Goal: Find specific page/section: Find specific page/section

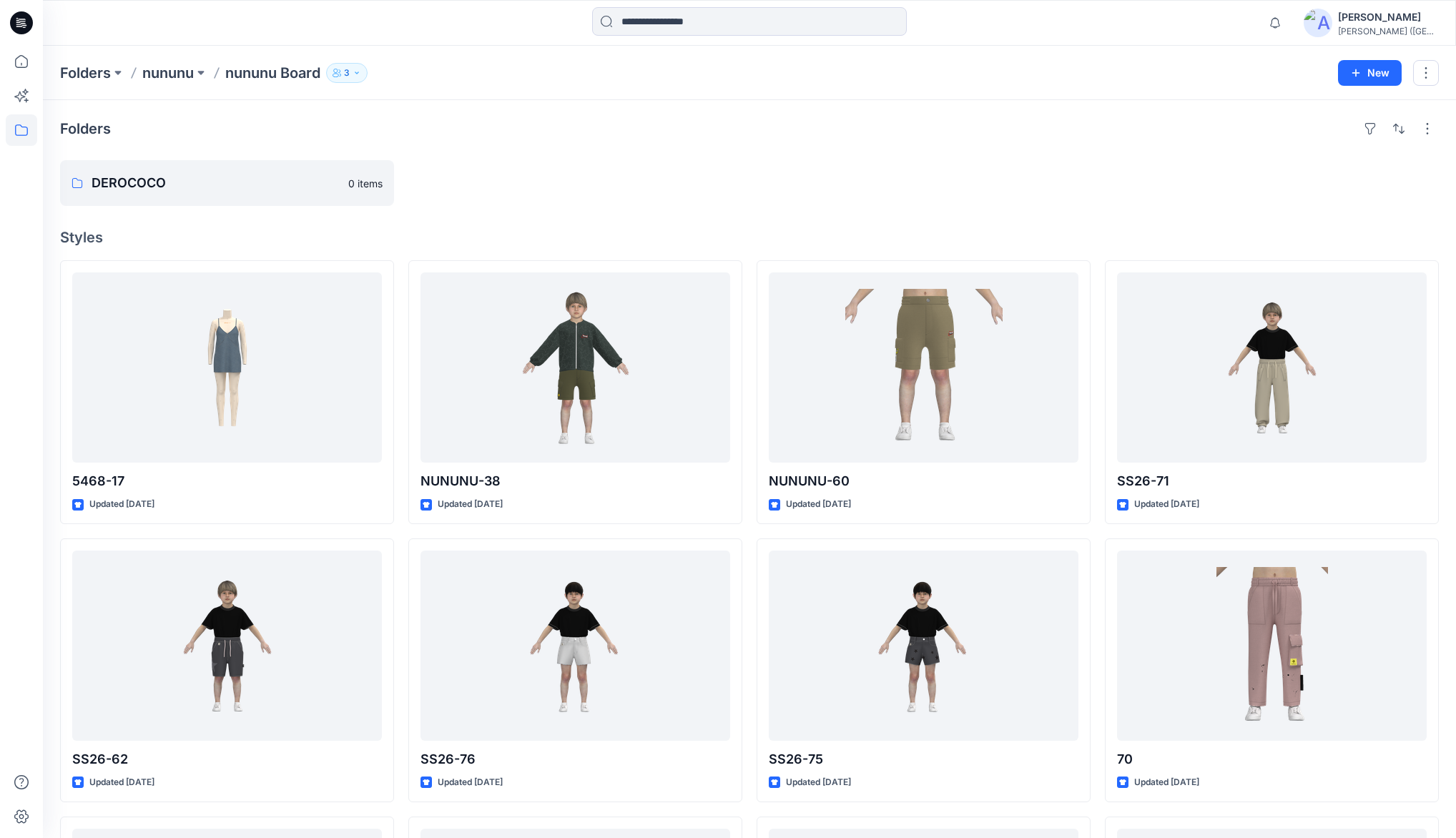
click at [672, 172] on div at bounding box center [575, 183] width 334 height 46
drag, startPoint x: 781, startPoint y: 154, endPoint x: 730, endPoint y: 163, distance: 51.8
click at [781, 153] on div "Folders DEROCOCO 0 items Styles 5468-17 Updated [DATE] SS26-62 Updated [DATE] 5…" at bounding box center [749, 625] width 1413 height 1049
drag, startPoint x: 672, startPoint y: 167, endPoint x: 646, endPoint y: 145, distance: 34.1
click at [667, 163] on div at bounding box center [575, 183] width 334 height 46
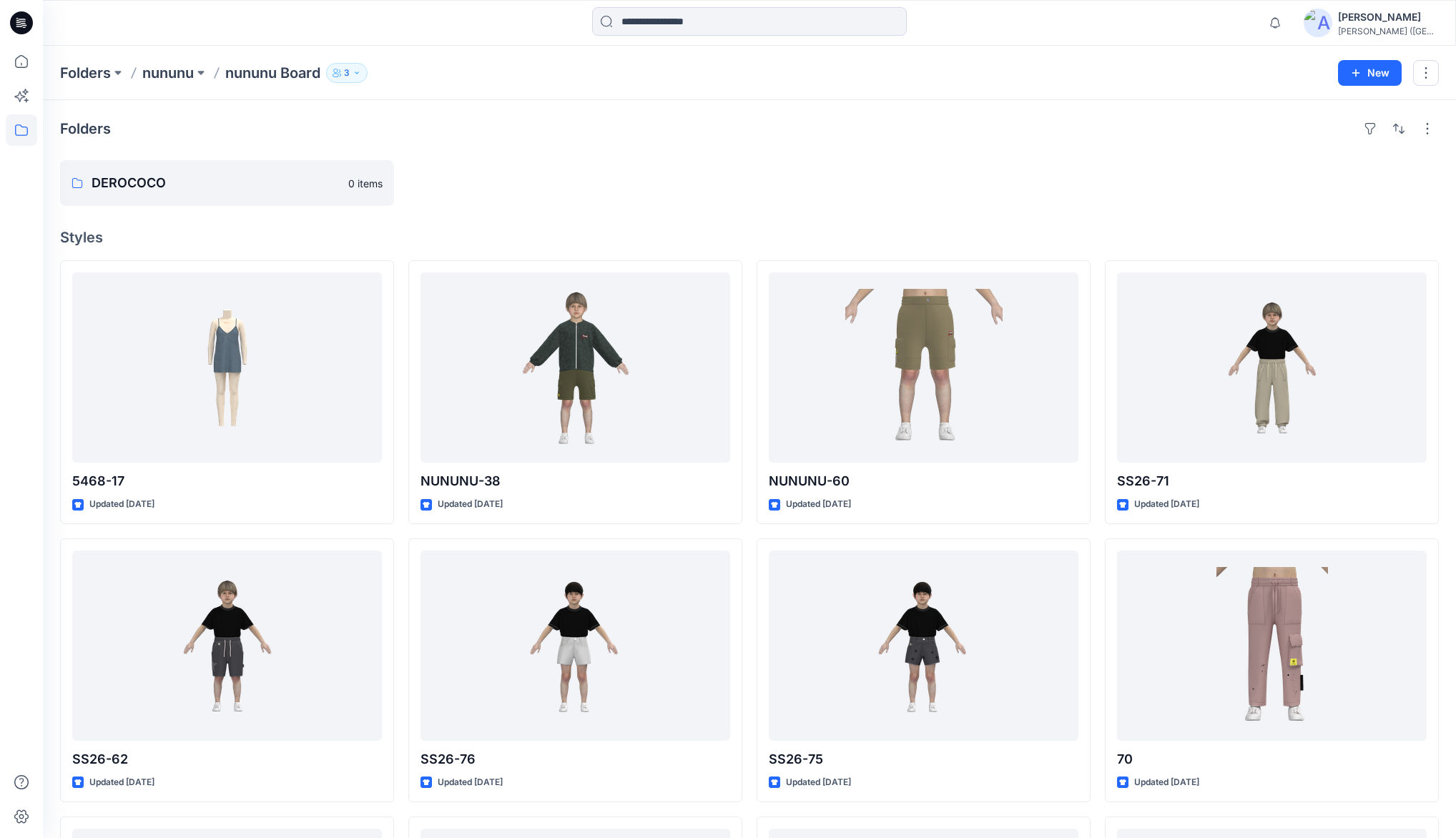
drag, startPoint x: 646, startPoint y: 145, endPoint x: 658, endPoint y: 153, distance: 14.4
click at [651, 147] on div "Folders DEROCOCO 0 items Styles 5468-17 Updated [DATE] SS26-62 Updated [DATE] 5…" at bounding box center [749, 625] width 1413 height 1049
drag, startPoint x: 684, startPoint y: 167, endPoint x: 634, endPoint y: 140, distance: 56.8
click at [655, 152] on div "Folders DEROCOCO 0 items Styles 5468-17 Updated [DATE] SS26-62 Updated [DATE] 5…" at bounding box center [749, 625] width 1413 height 1049
drag, startPoint x: 618, startPoint y: 131, endPoint x: 658, endPoint y: 160, distance: 49.4
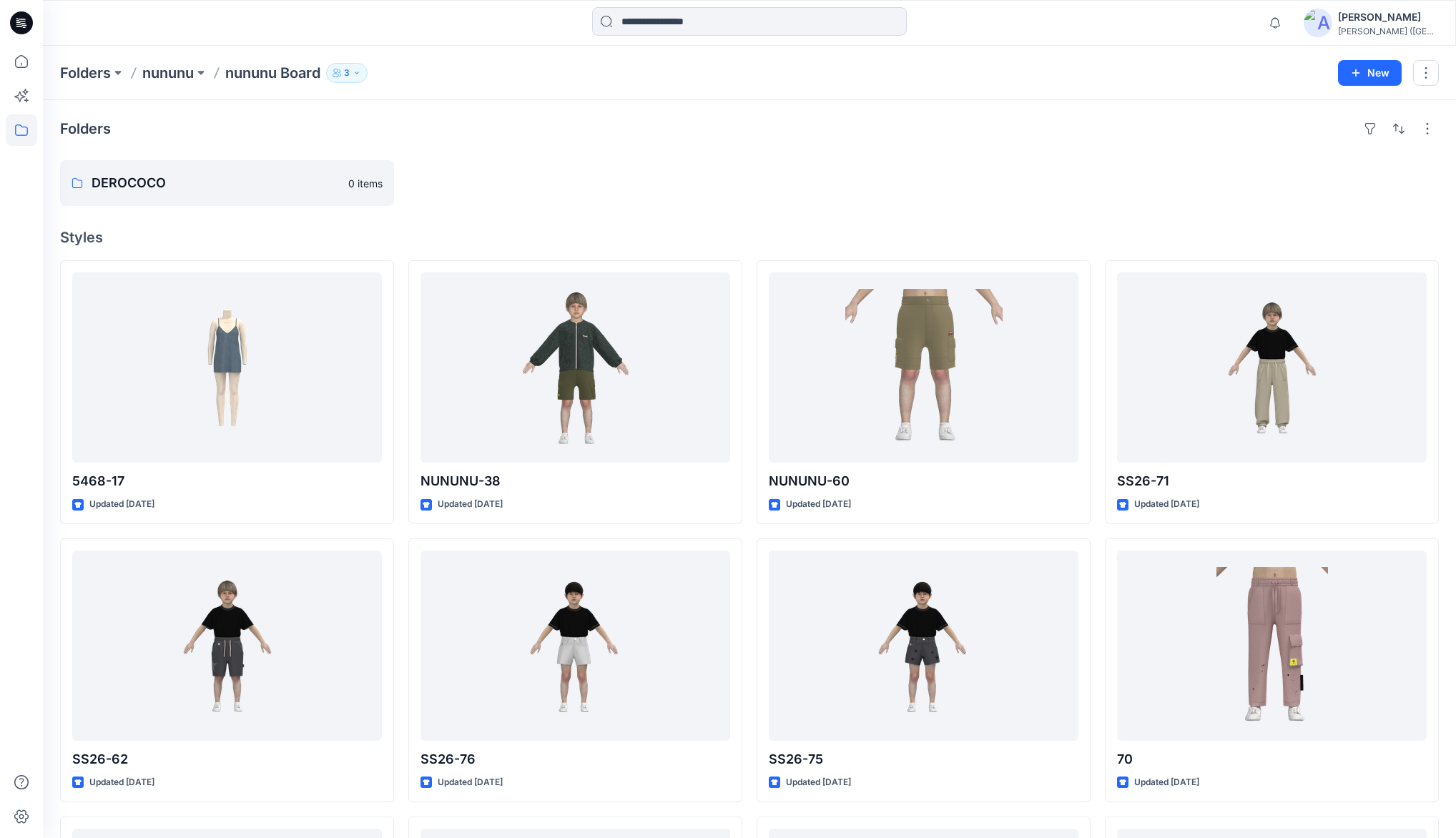
click at [621, 132] on div "Folders" at bounding box center [749, 129] width 1378 height 23
click at [658, 160] on div at bounding box center [575, 183] width 334 height 46
click at [23, 64] on icon at bounding box center [21, 61] width 32 height 32
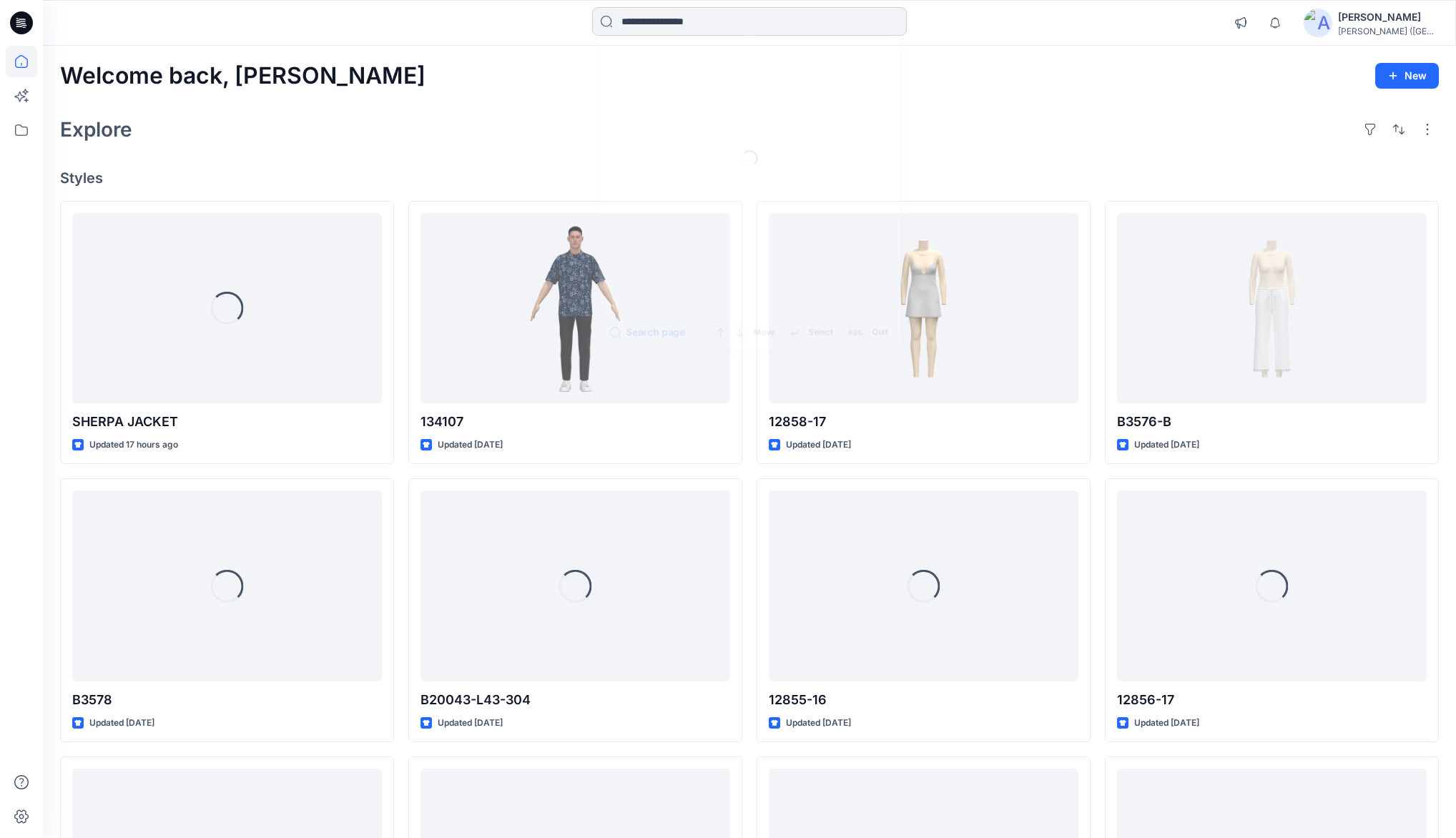
click at [703, 20] on input at bounding box center [749, 21] width 315 height 29
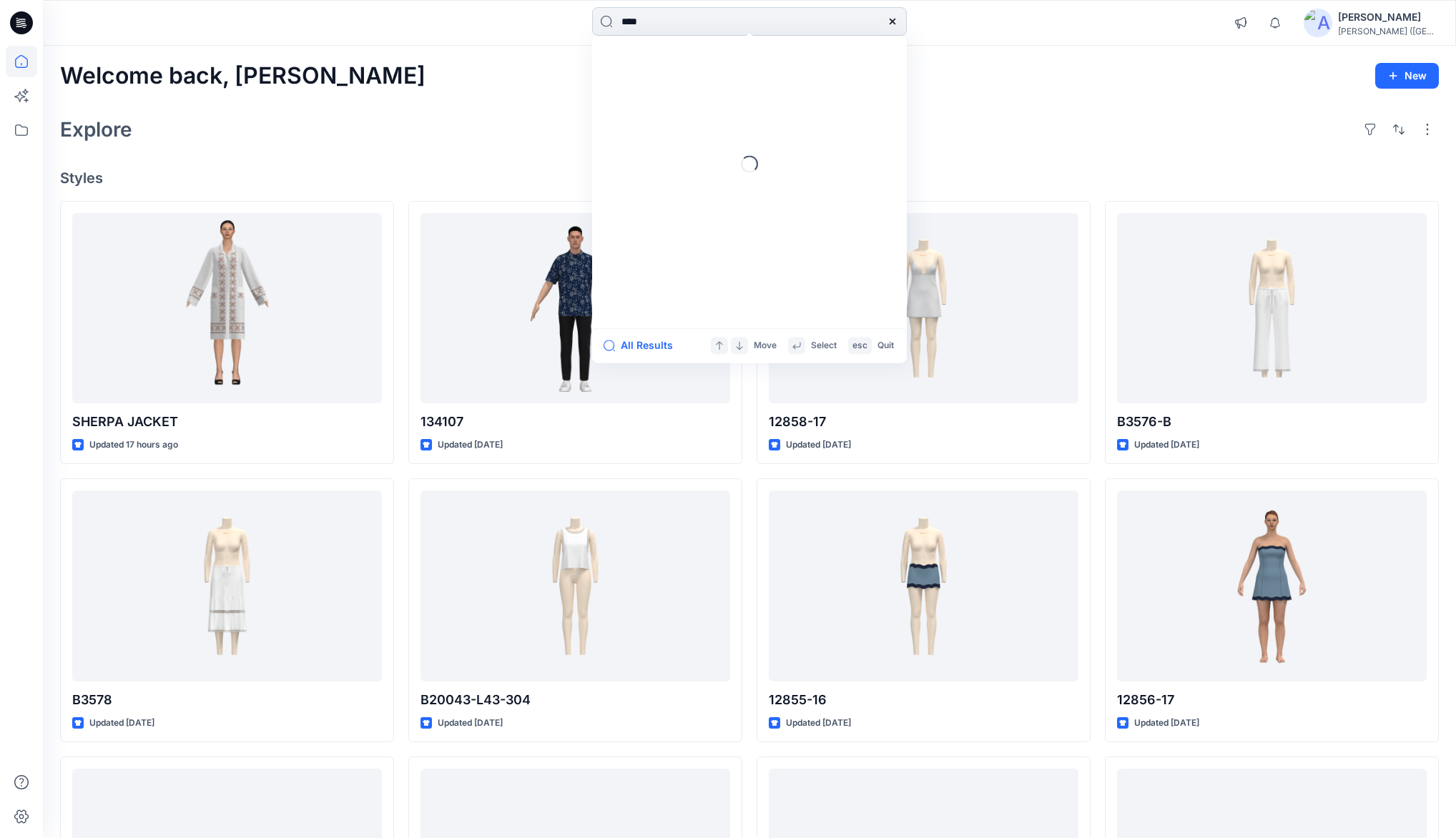
type input "***"
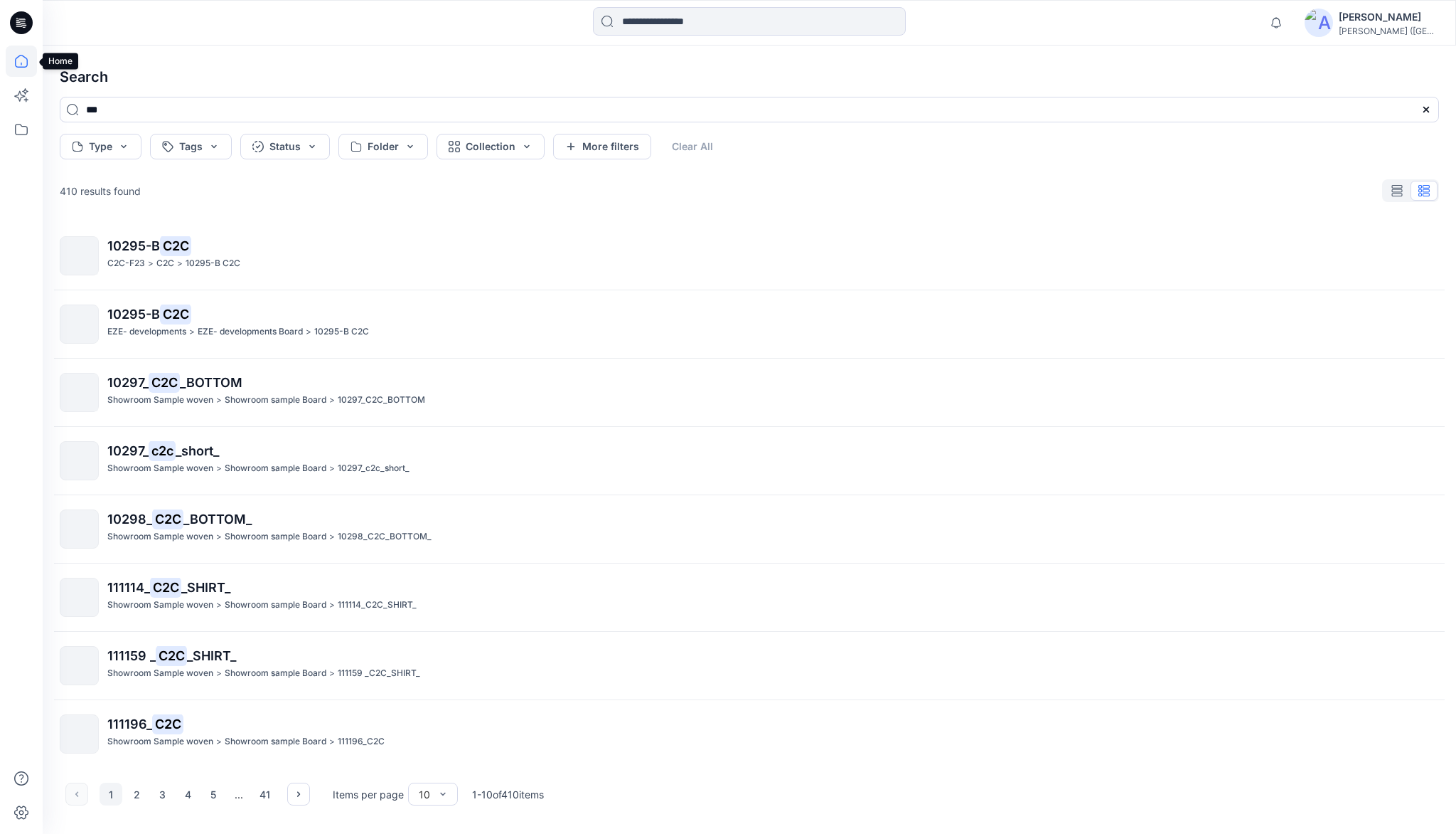
click at [21, 65] on icon at bounding box center [20, 64] width 1 height 3
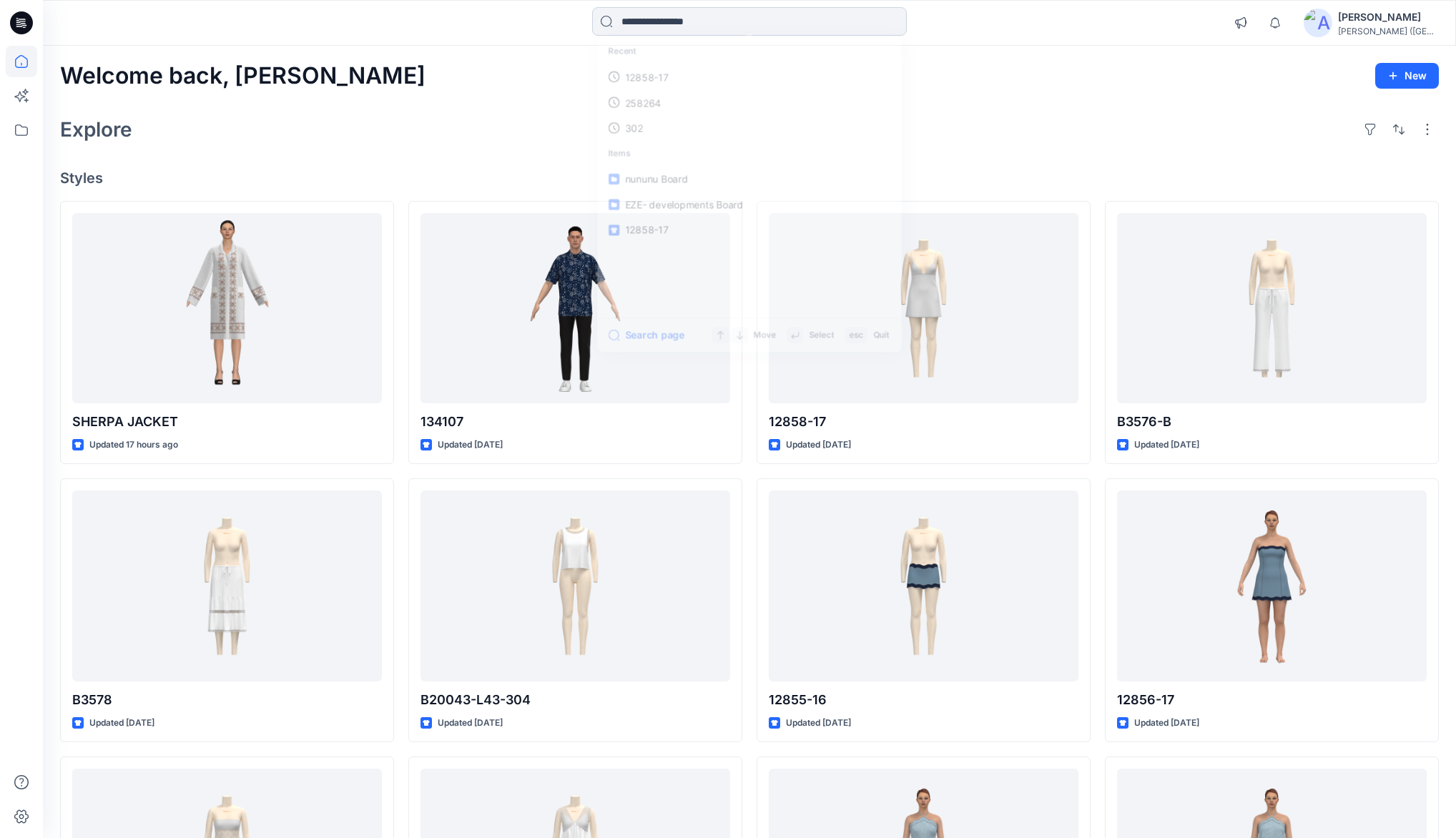
click at [638, 25] on input at bounding box center [749, 21] width 315 height 29
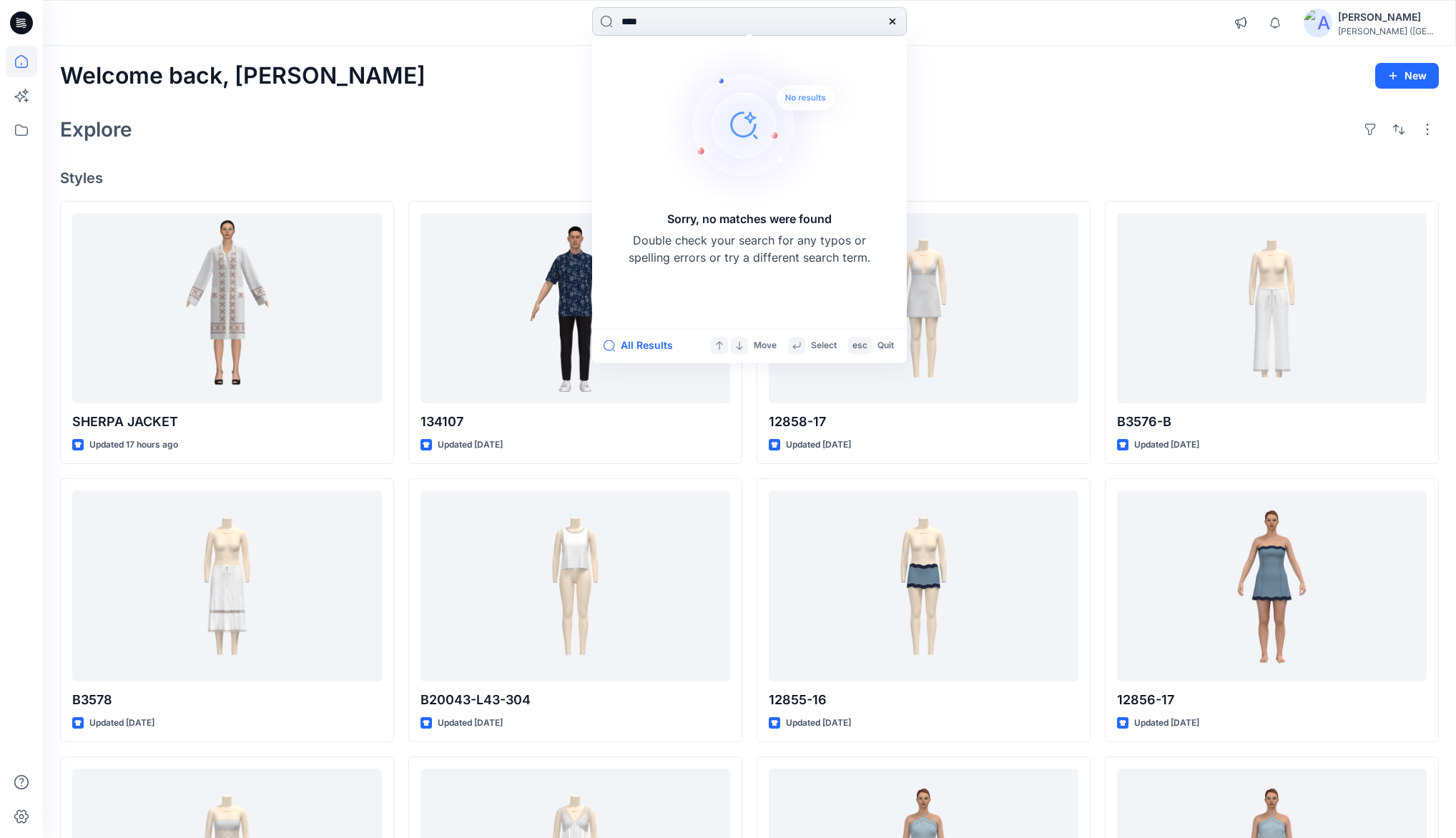
type input "***"
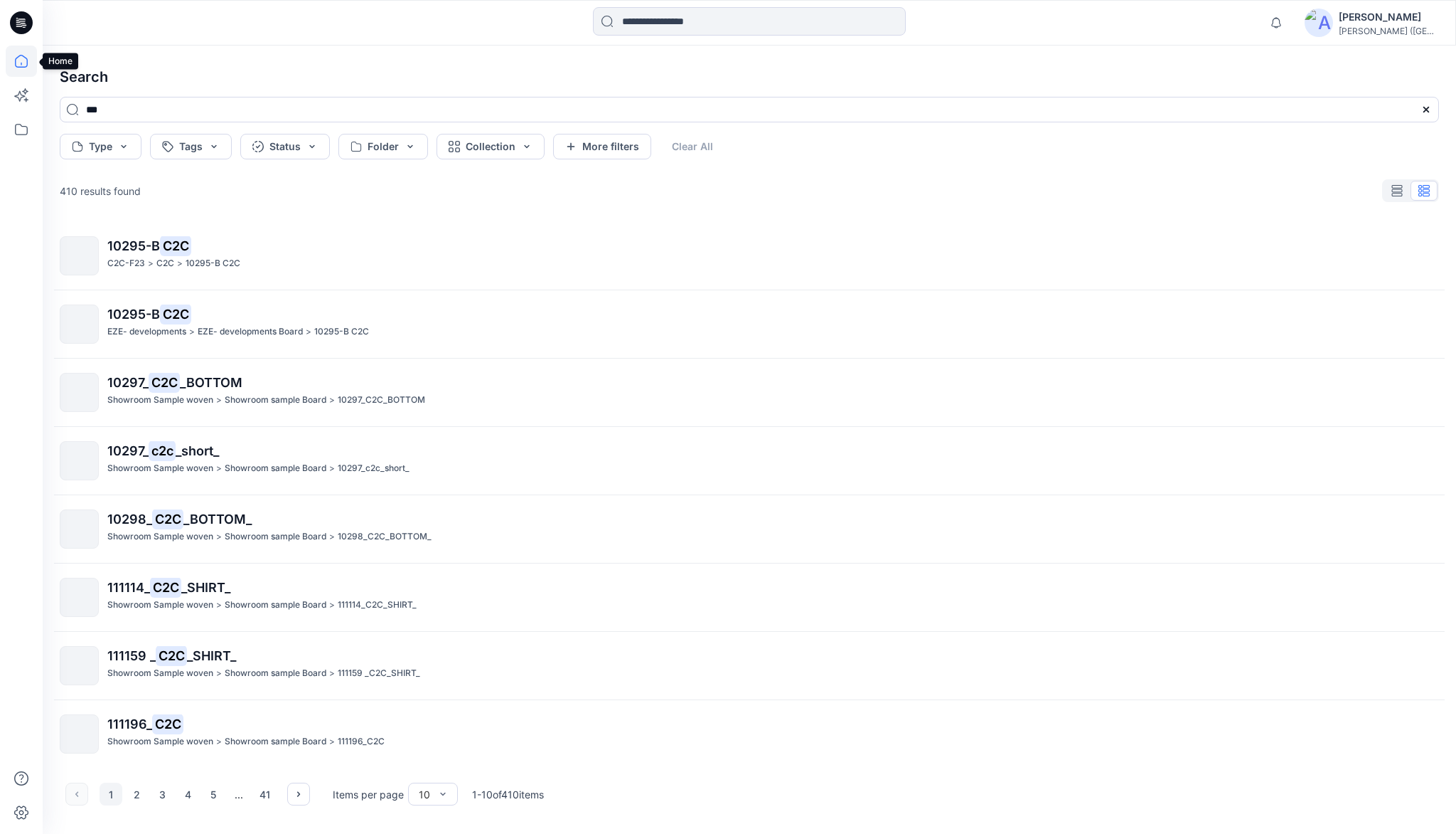
click at [20, 66] on icon at bounding box center [21, 61] width 13 height 13
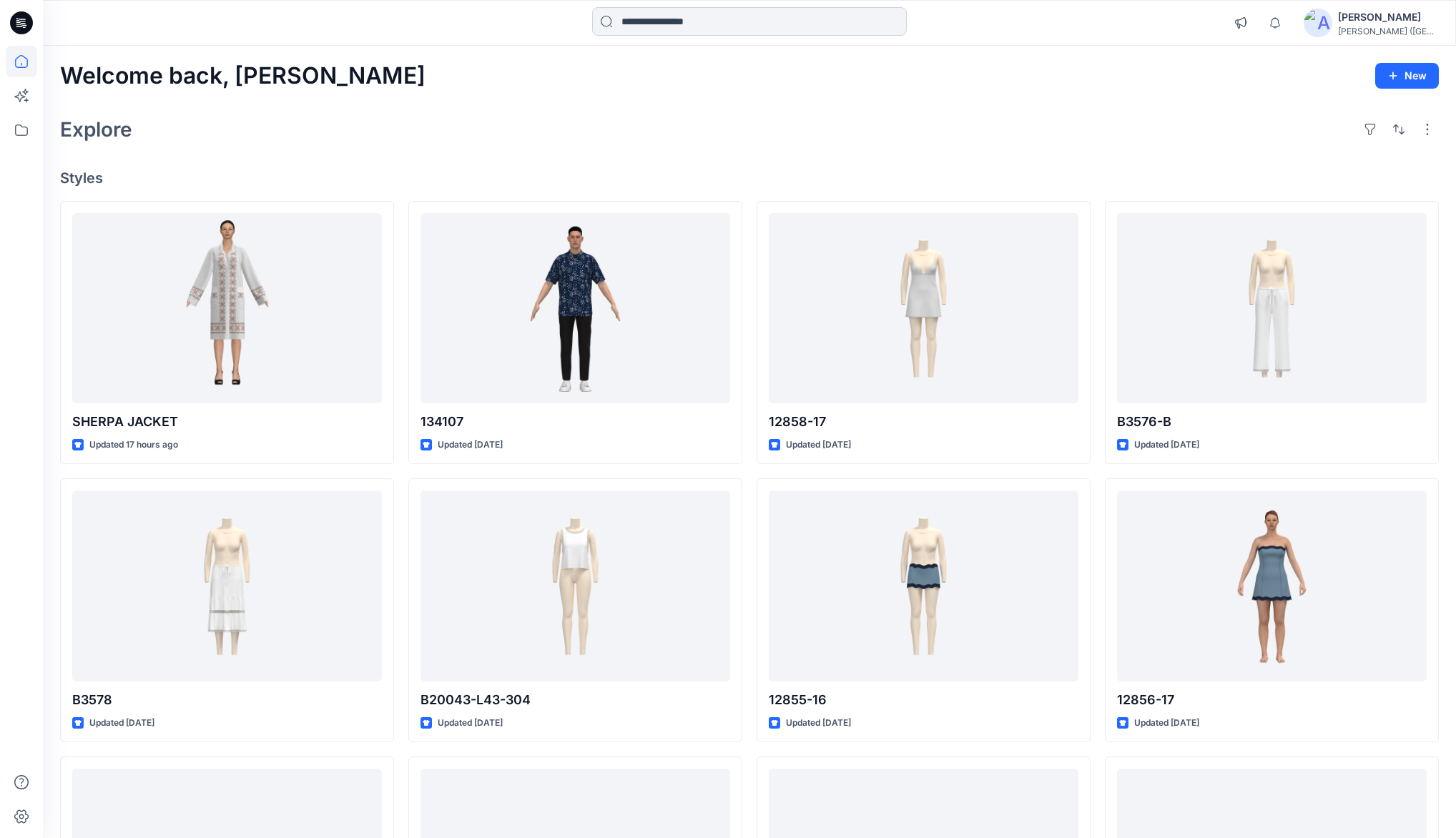
click at [646, 25] on input at bounding box center [749, 21] width 315 height 29
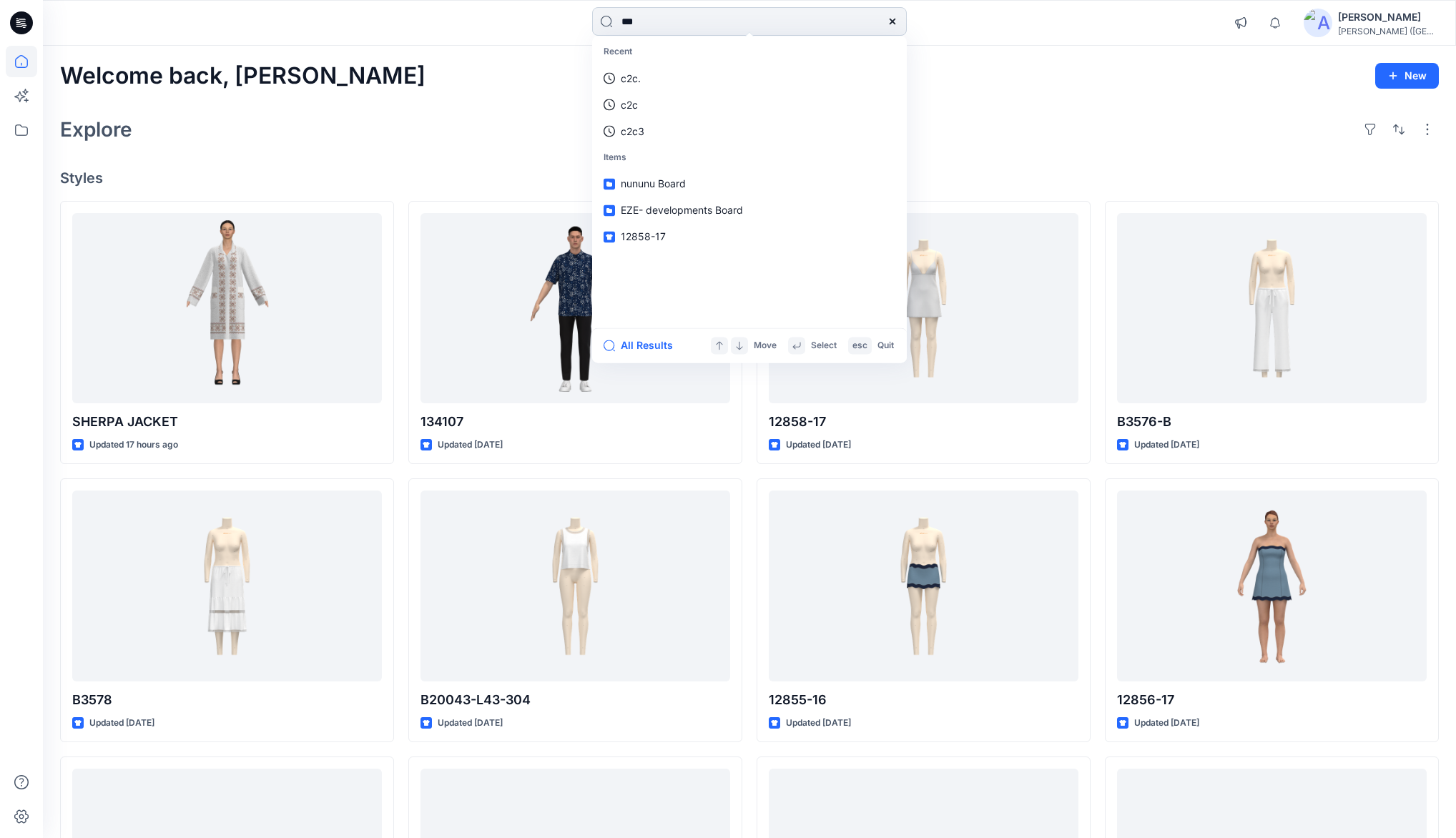
type input "***"
click at [20, 133] on icon at bounding box center [21, 130] width 32 height 32
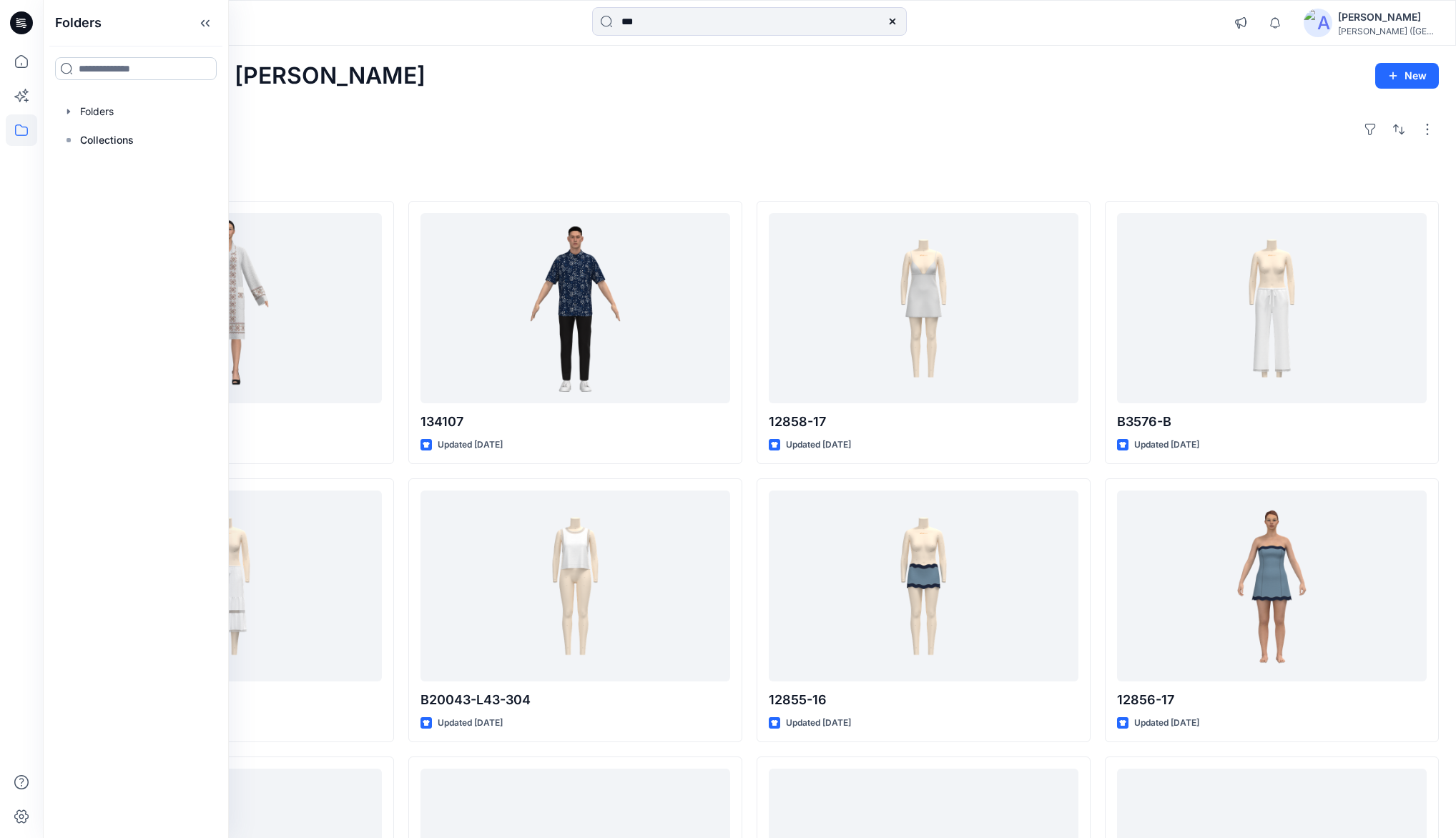
click at [101, 72] on input at bounding box center [136, 69] width 162 height 23
click at [92, 139] on p "Collections" at bounding box center [107, 140] width 54 height 17
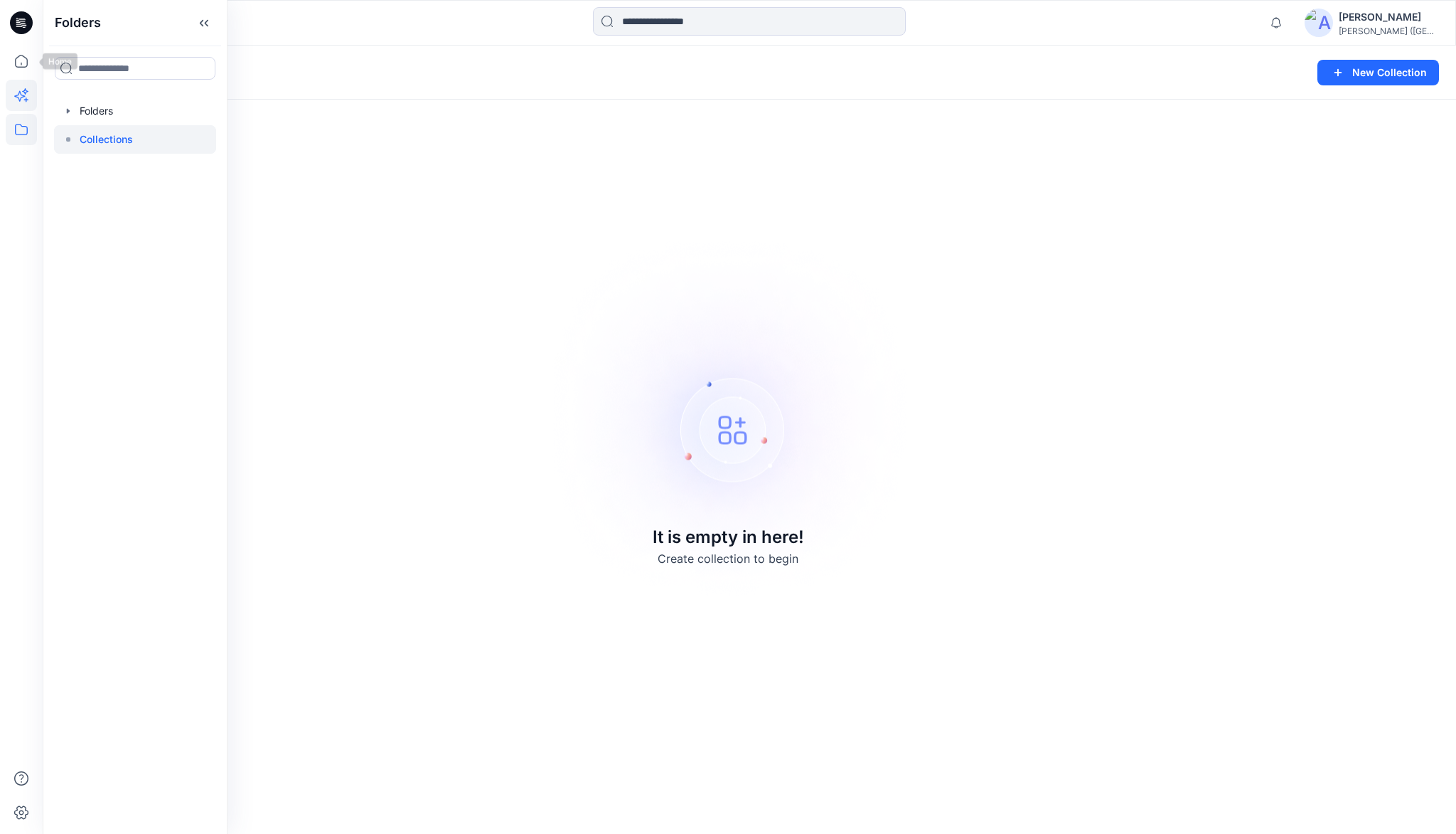
click at [16, 62] on icon at bounding box center [21, 61] width 32 height 32
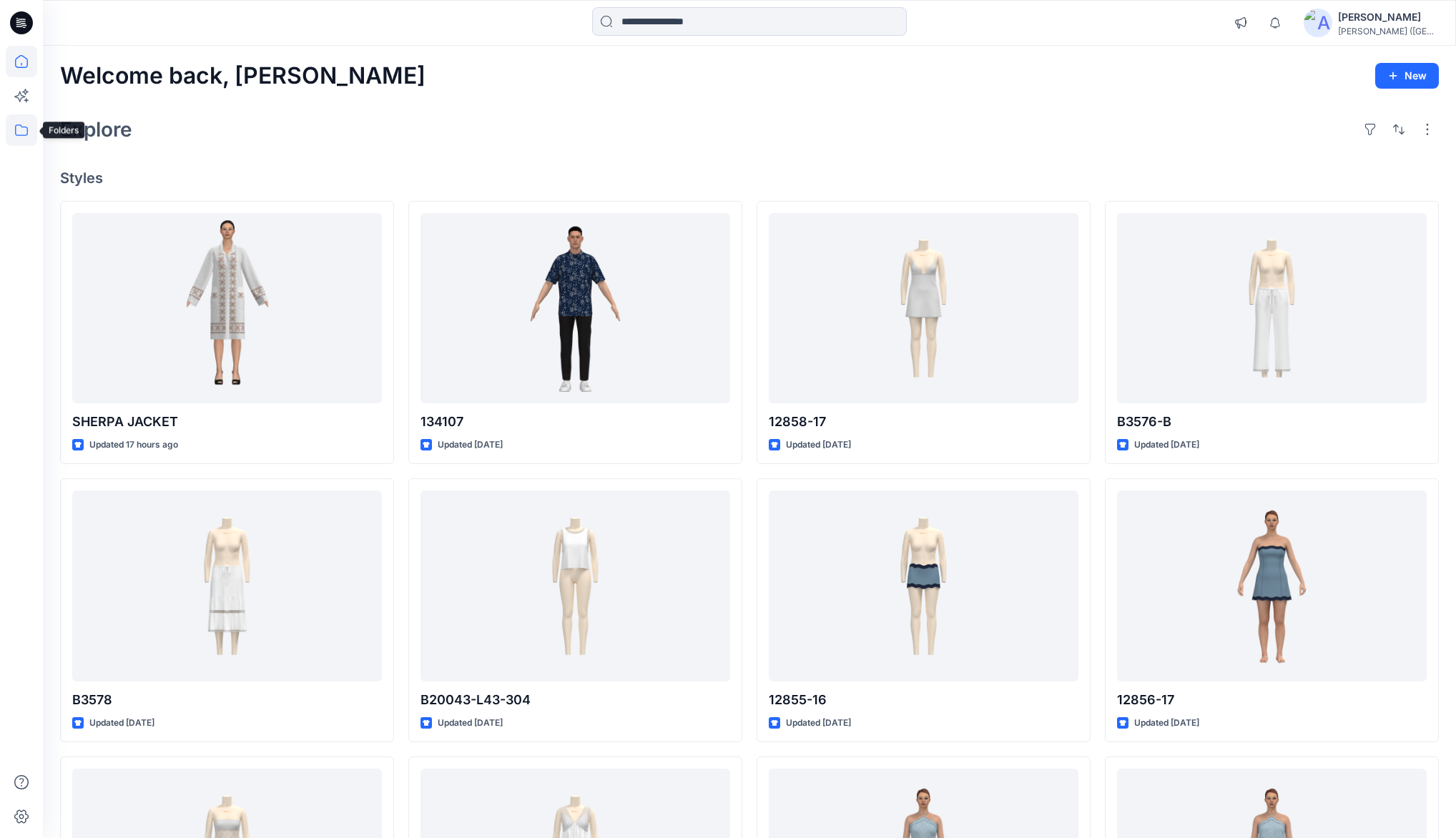
click at [23, 122] on icon at bounding box center [21, 130] width 32 height 32
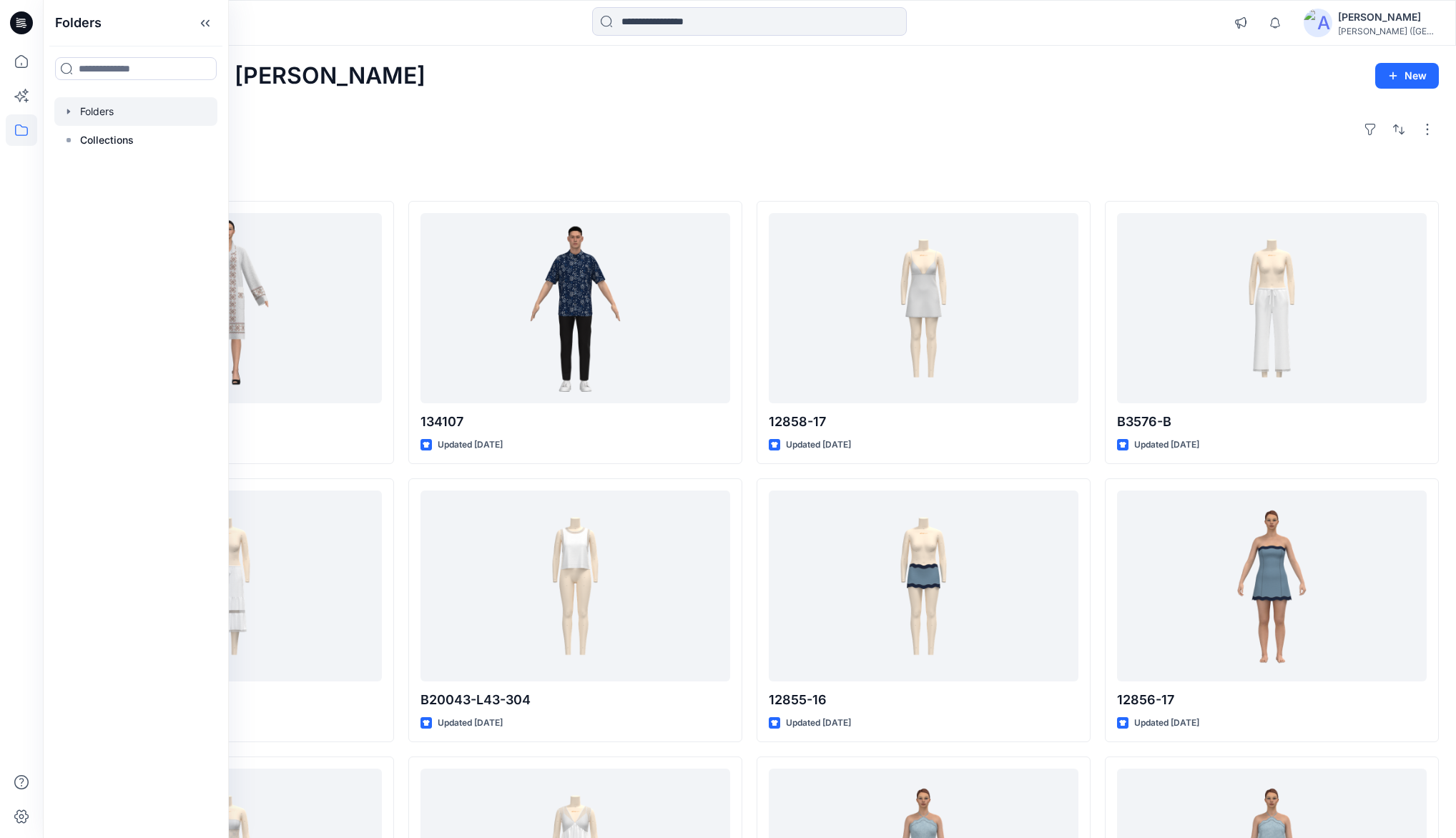
click at [87, 112] on div at bounding box center [136, 111] width 163 height 29
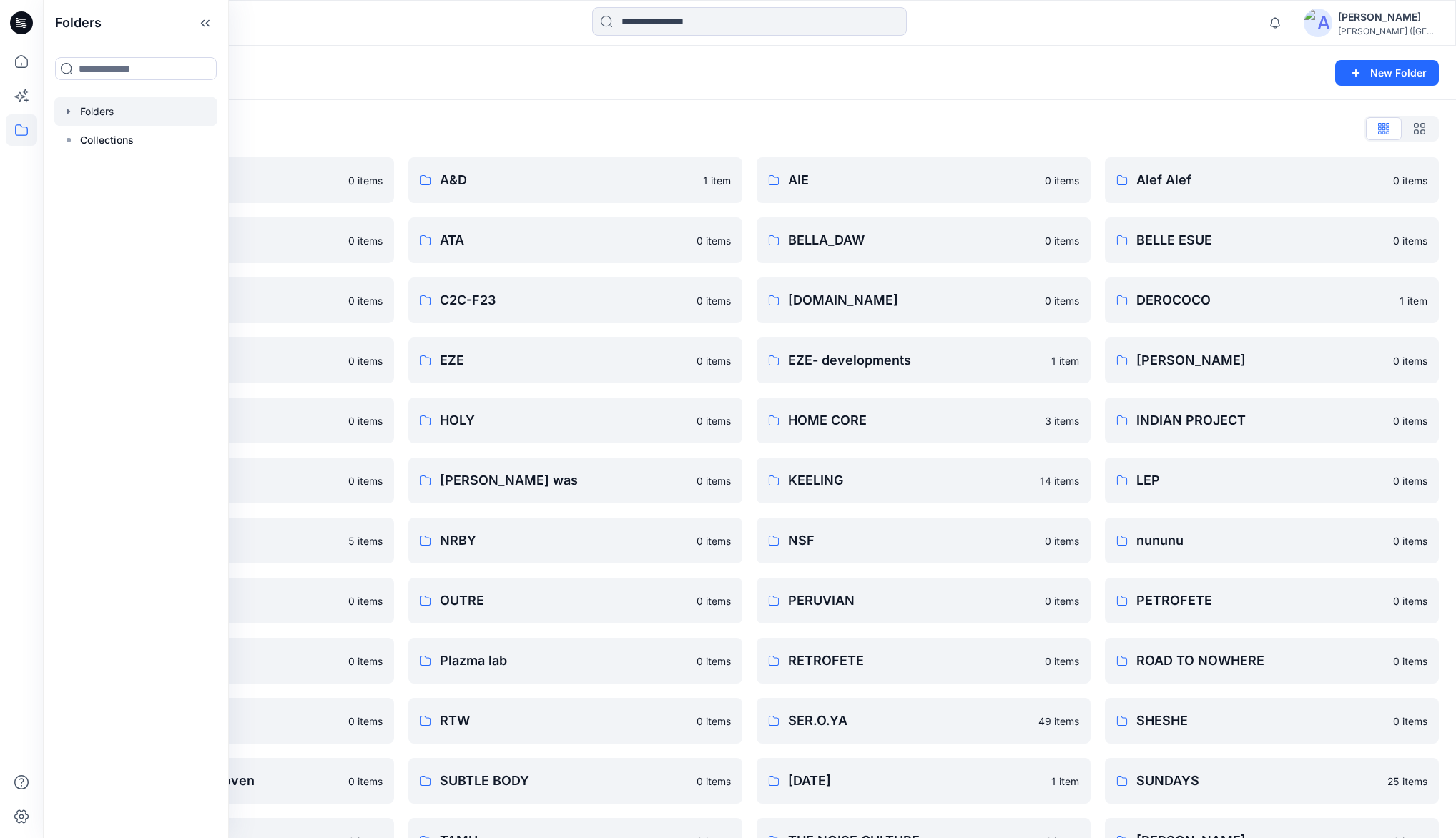
click at [71, 114] on icon "button" at bounding box center [69, 112] width 11 height 11
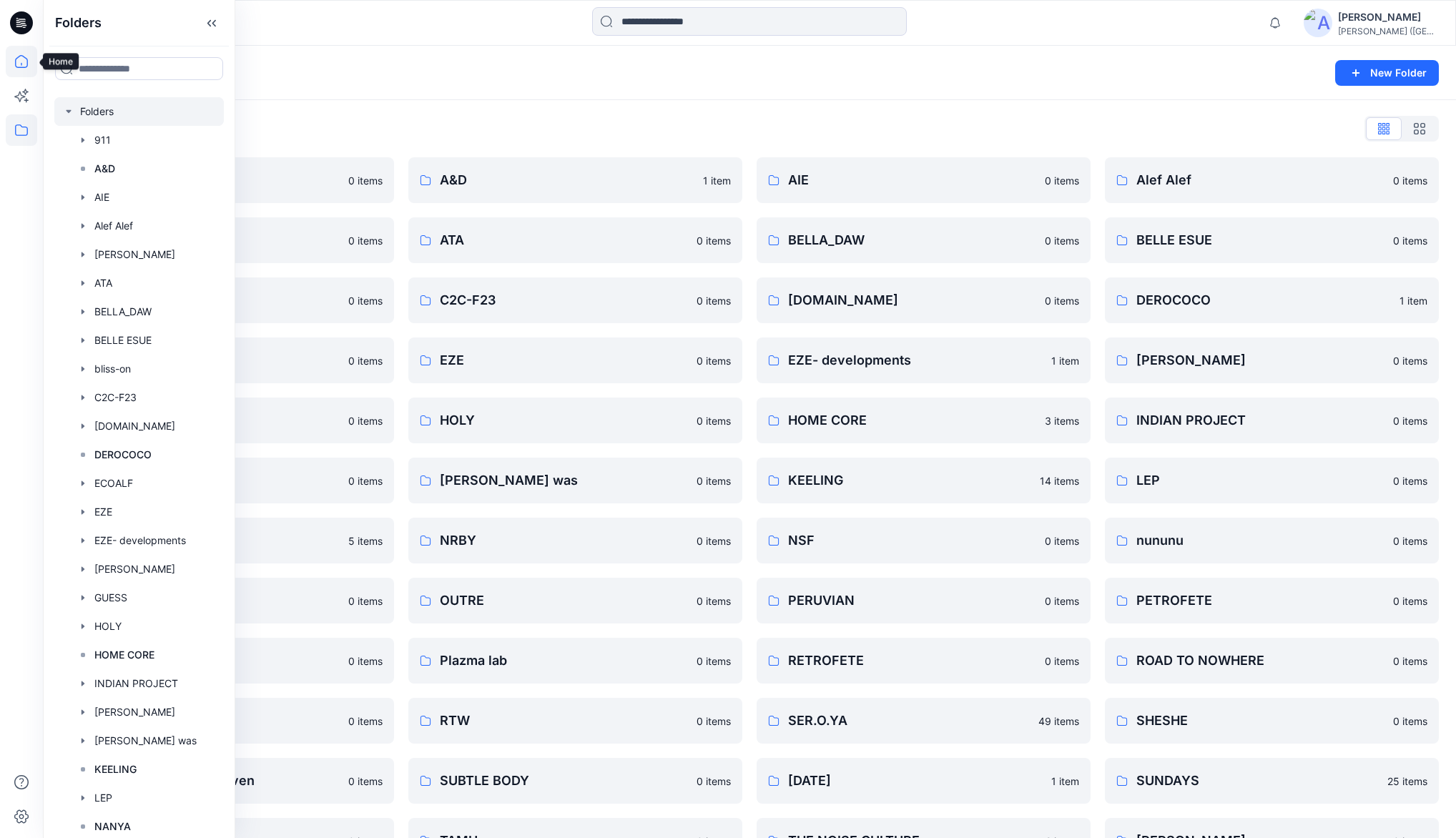
click at [15, 67] on icon at bounding box center [21, 61] width 32 height 32
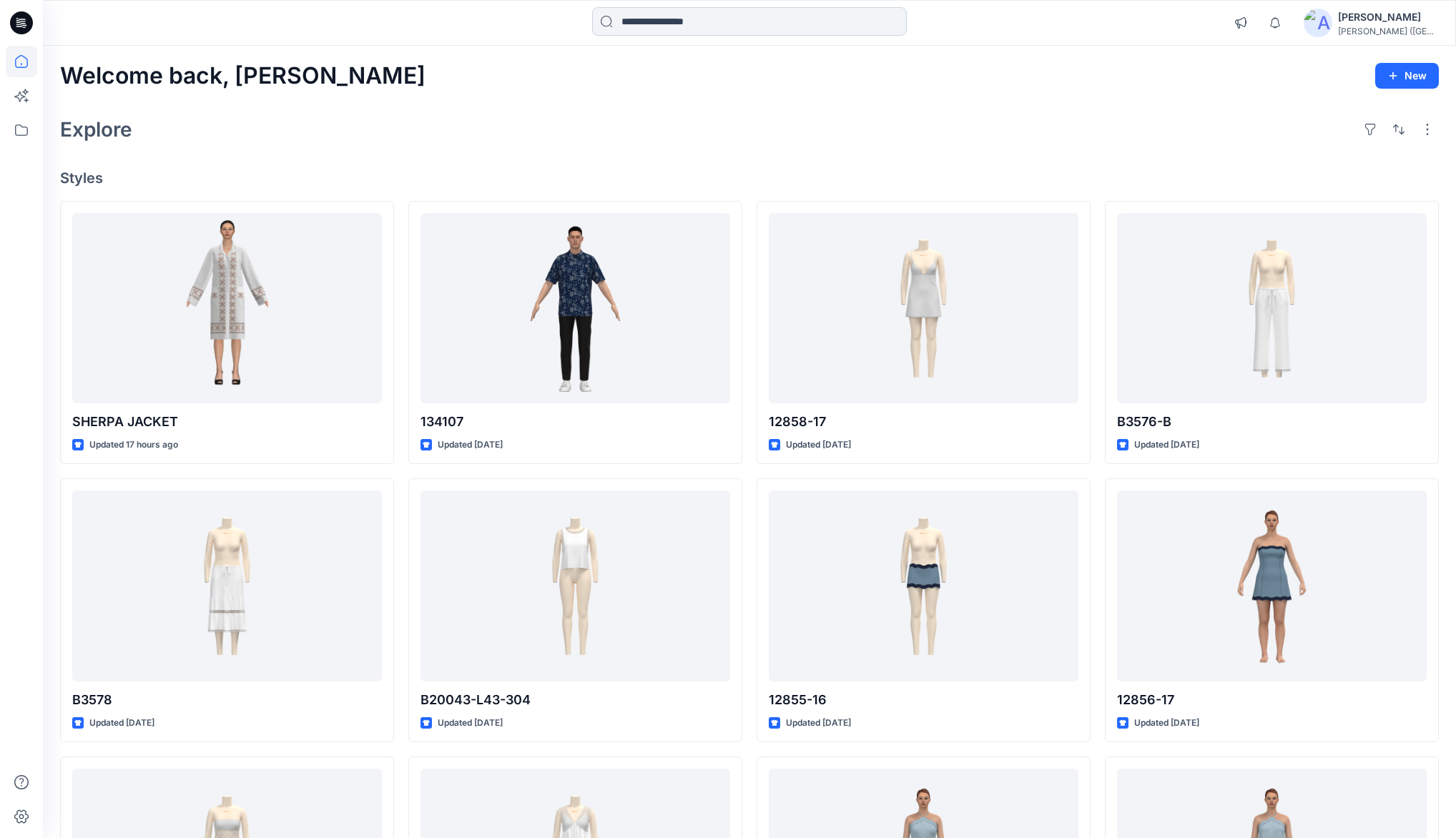
click at [689, 20] on input at bounding box center [749, 21] width 315 height 29
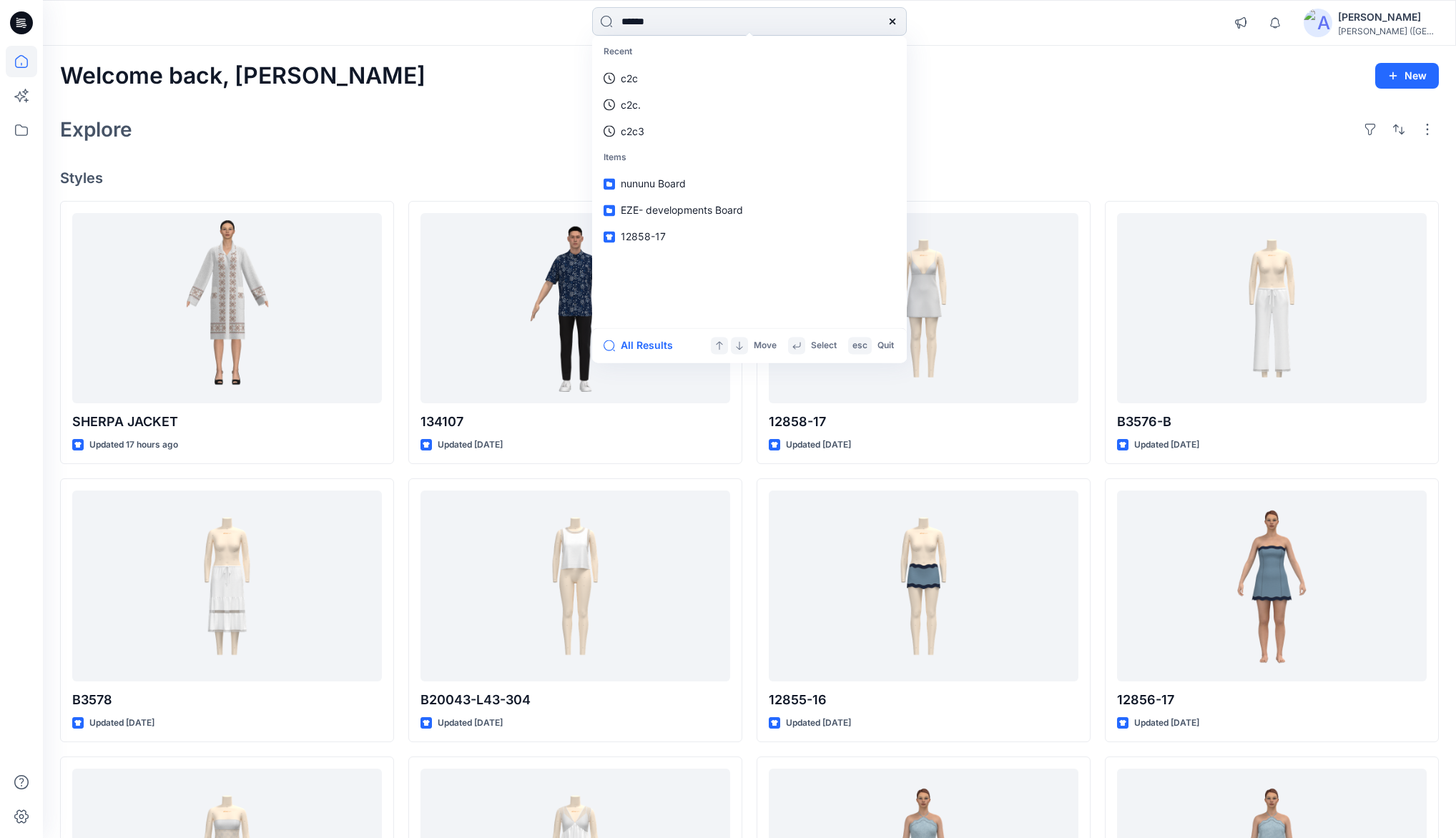
type input "******"
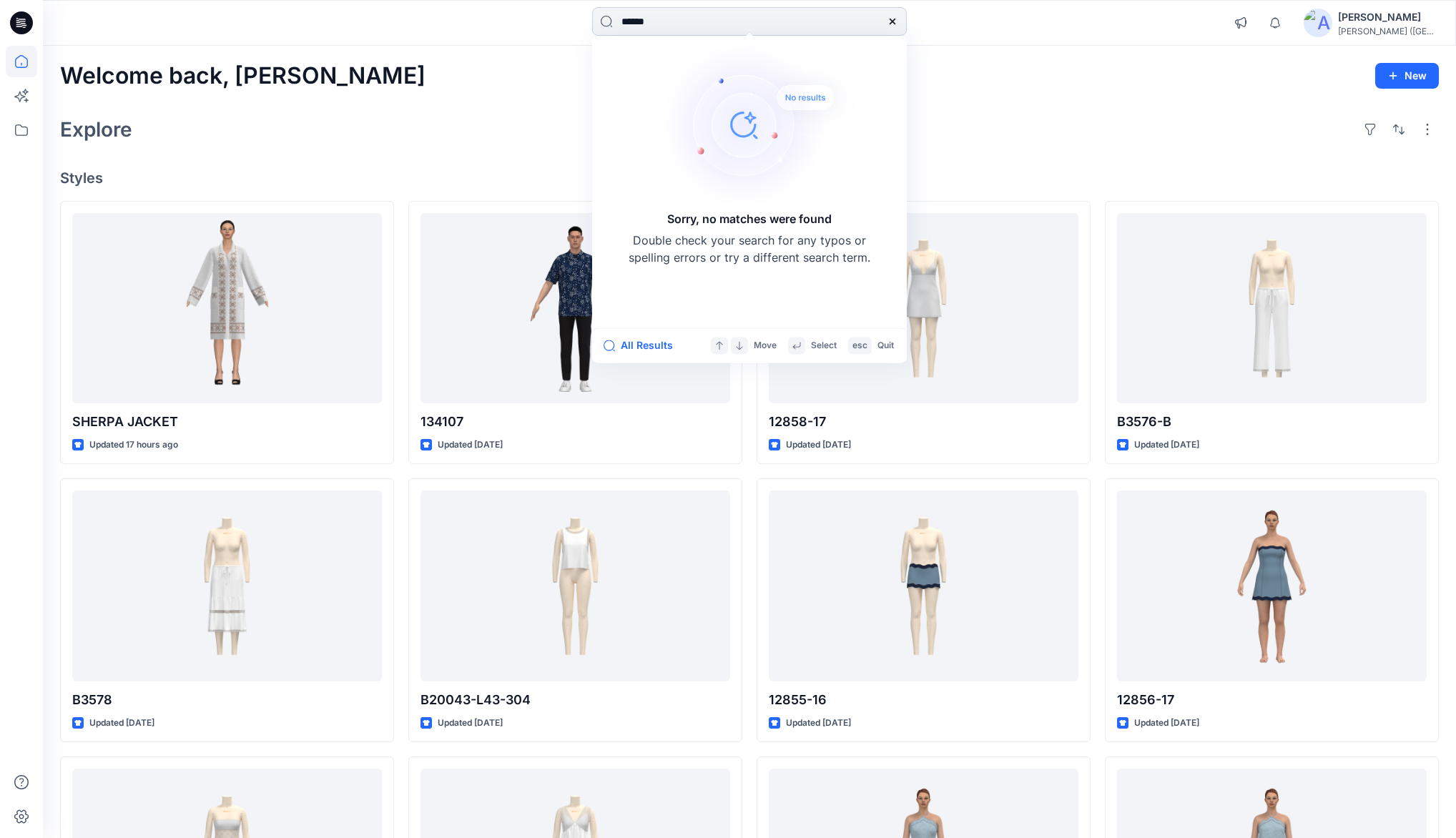
click at [892, 24] on icon at bounding box center [892, 21] width 11 height 11
click at [23, 129] on icon at bounding box center [21, 130] width 32 height 32
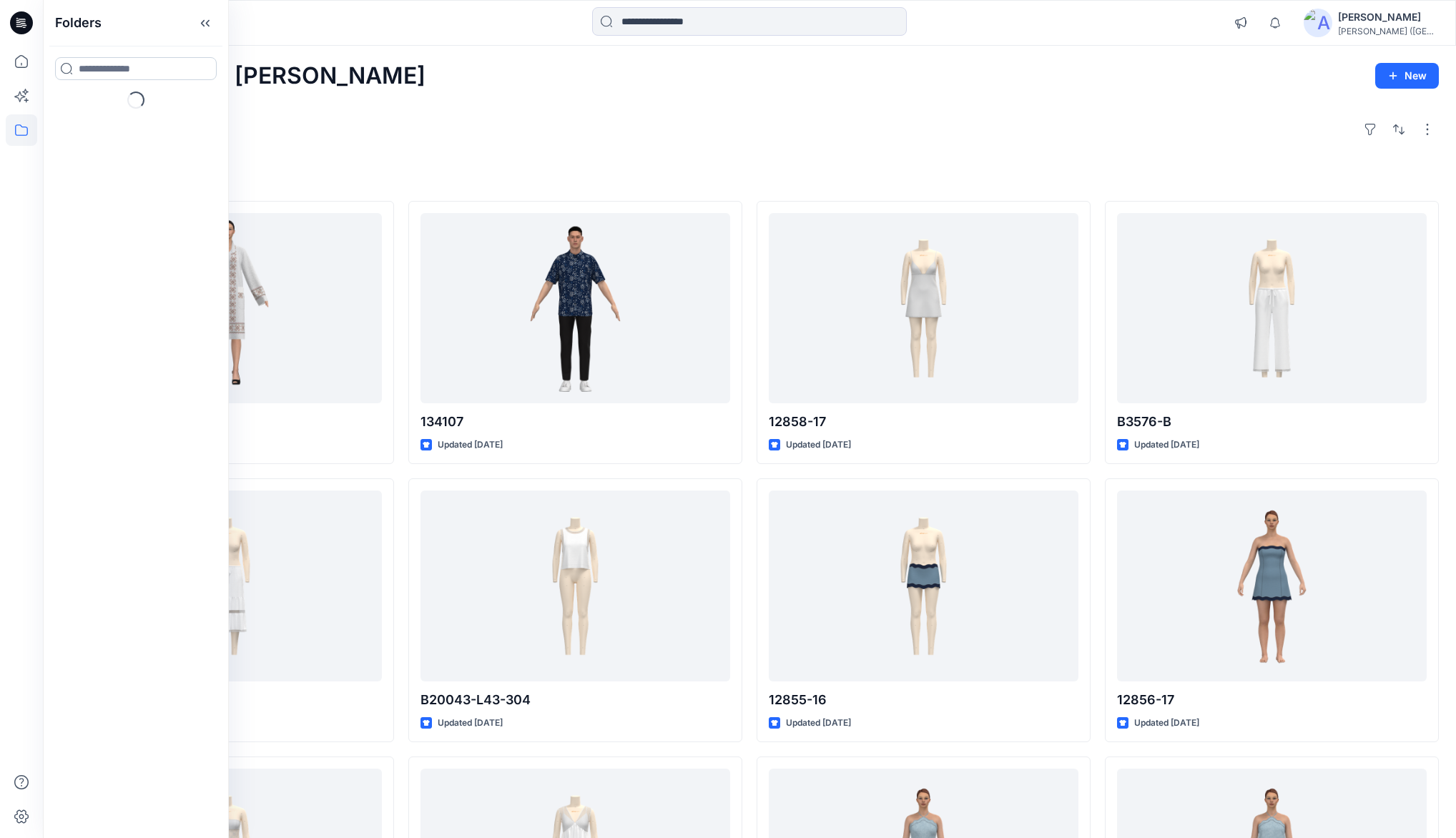
click at [115, 66] on input at bounding box center [136, 69] width 162 height 23
type input "***"
drag, startPoint x: 109, startPoint y: 133, endPoint x: 212, endPoint y: 181, distance: 113.6
click at [108, 133] on span "-F23" at bounding box center [110, 135] width 24 height 12
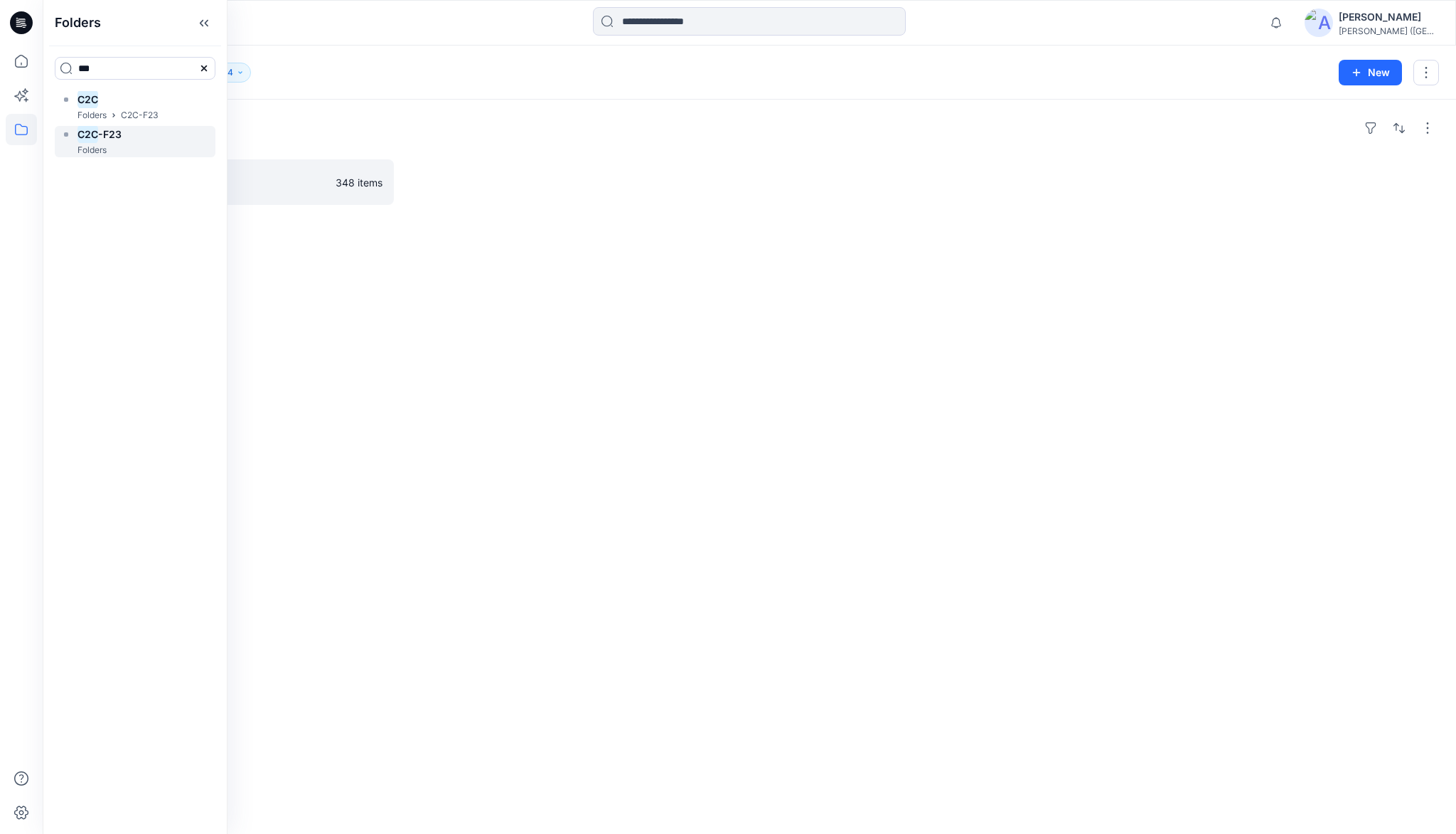
click at [114, 140] on h6 "C2C -F23" at bounding box center [99, 134] width 44 height 17
click at [349, 102] on div "Folders C2C 348 items" at bounding box center [750, 467] width 1414 height 734
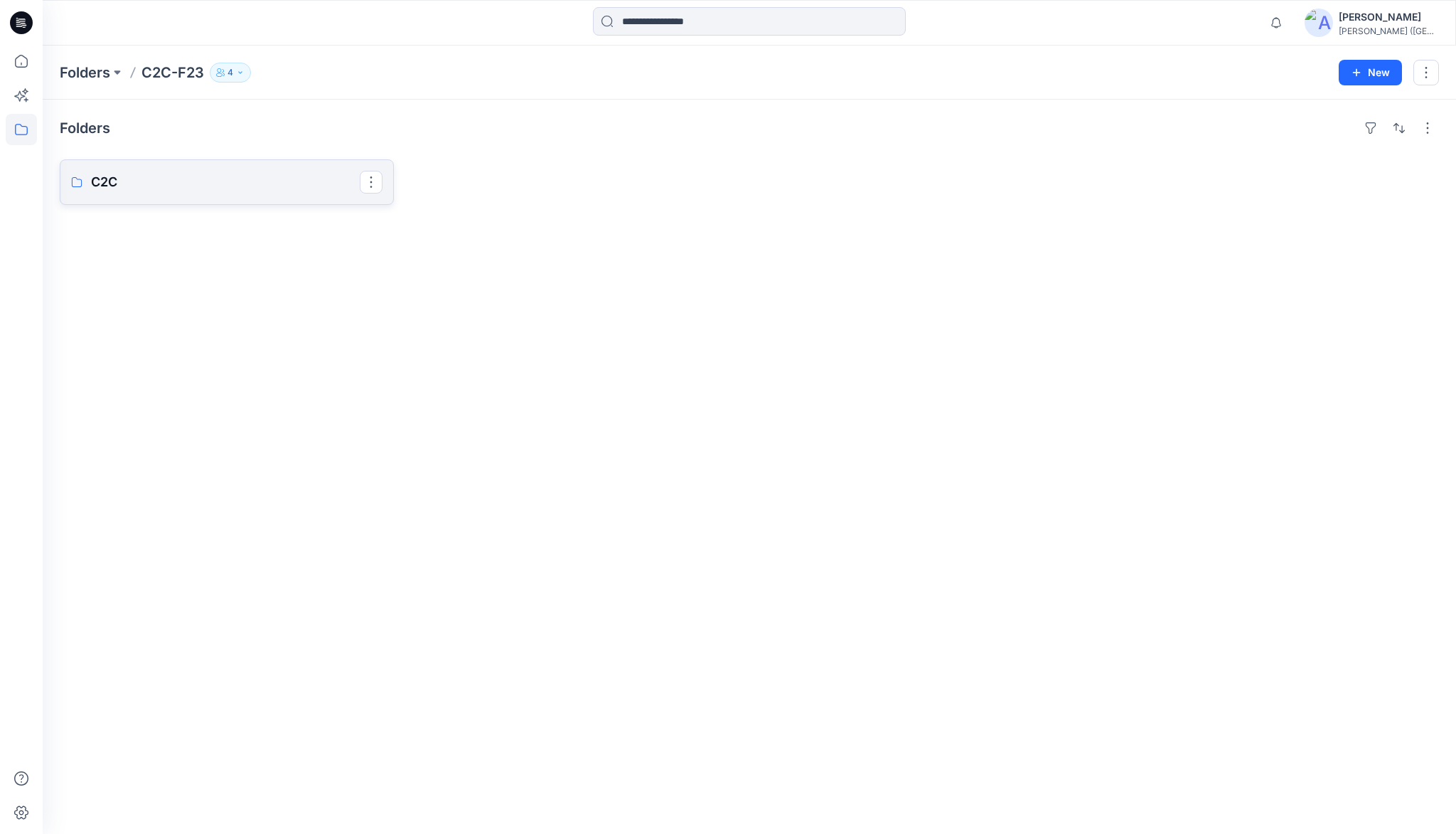
click at [105, 180] on p "C2C" at bounding box center [225, 182] width 269 height 20
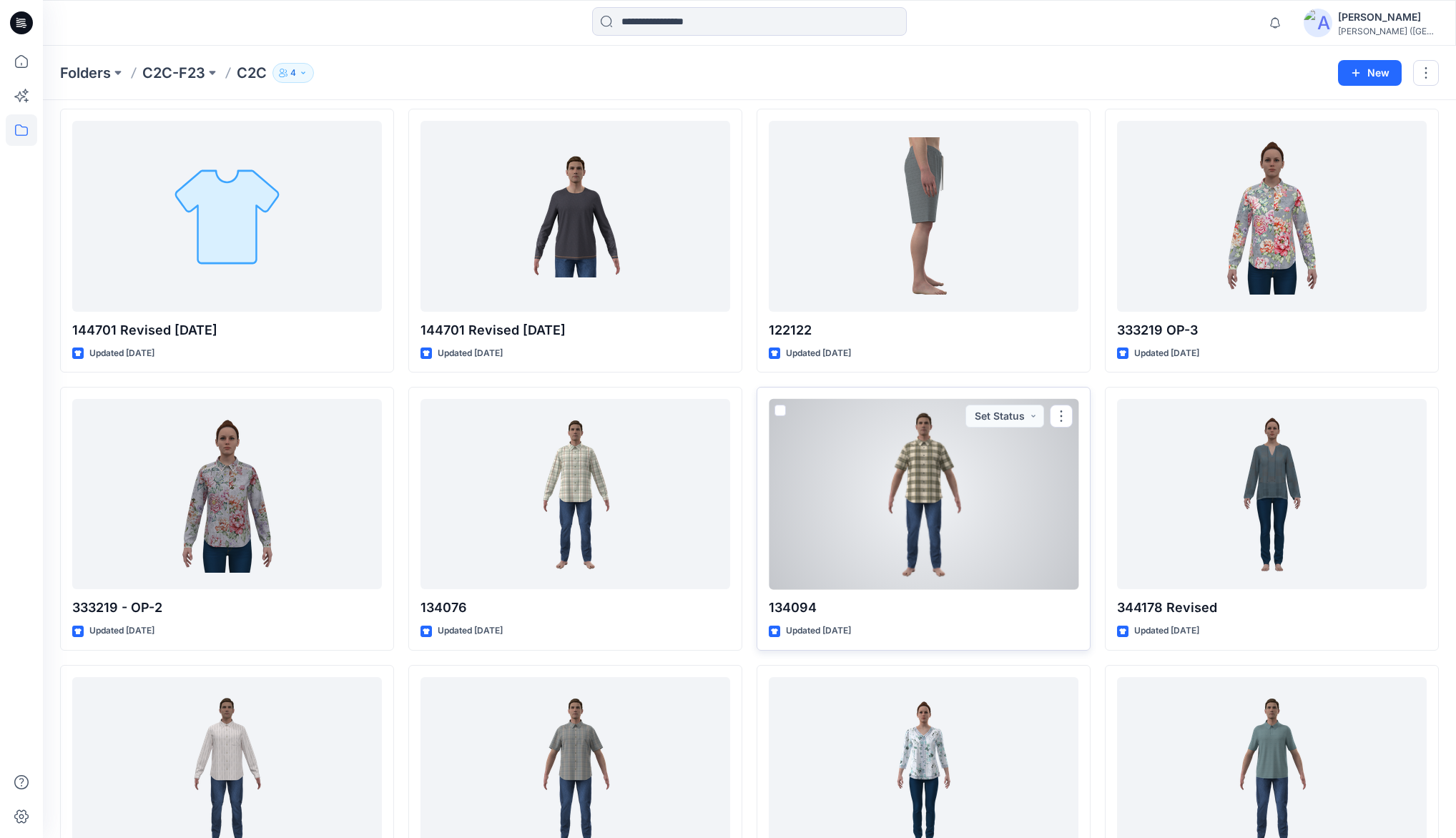
scroll to position [1558, 0]
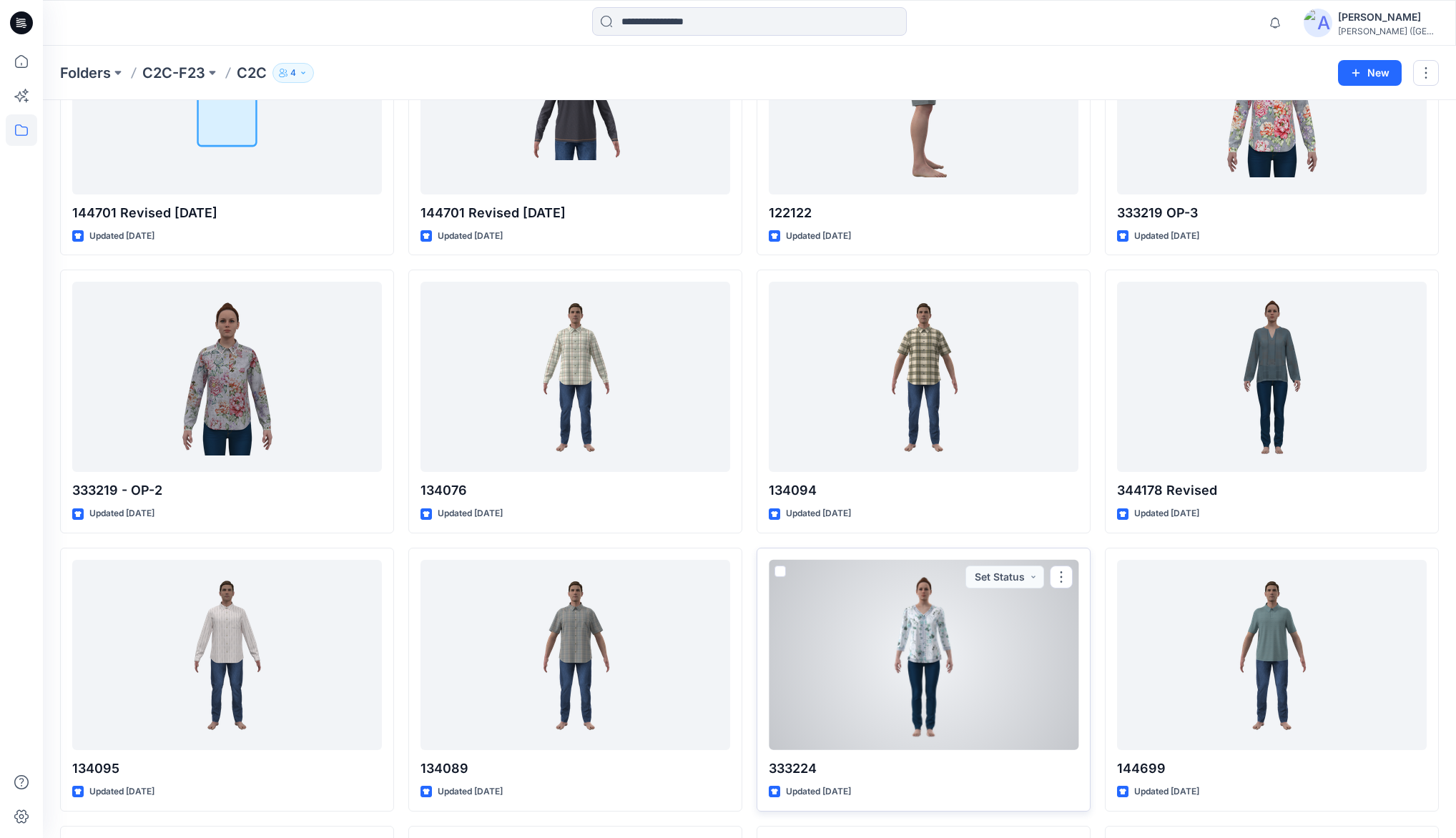
click at [931, 609] on div at bounding box center [923, 654] width 310 height 190
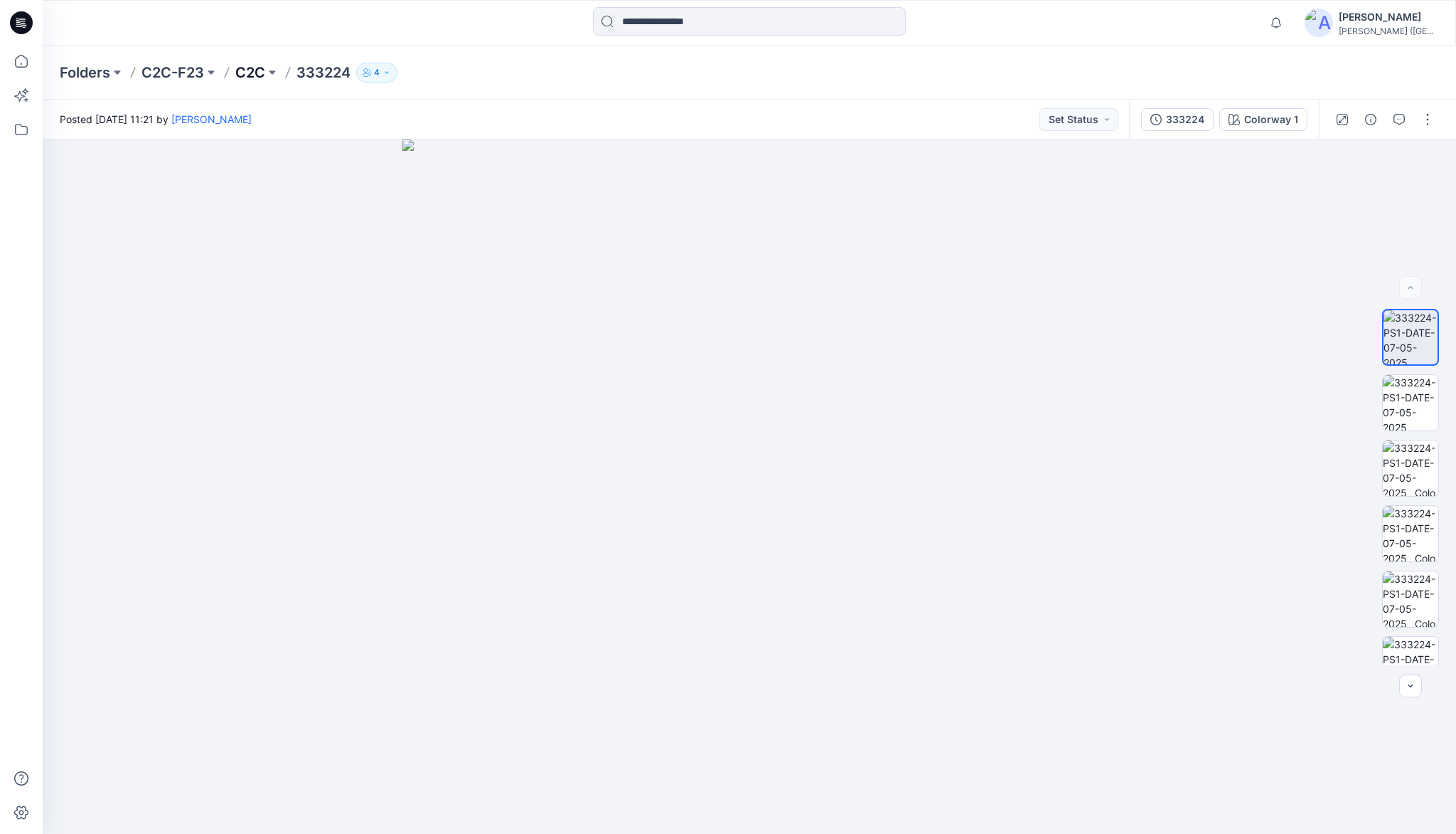
click at [250, 73] on p "C2C" at bounding box center [250, 72] width 30 height 20
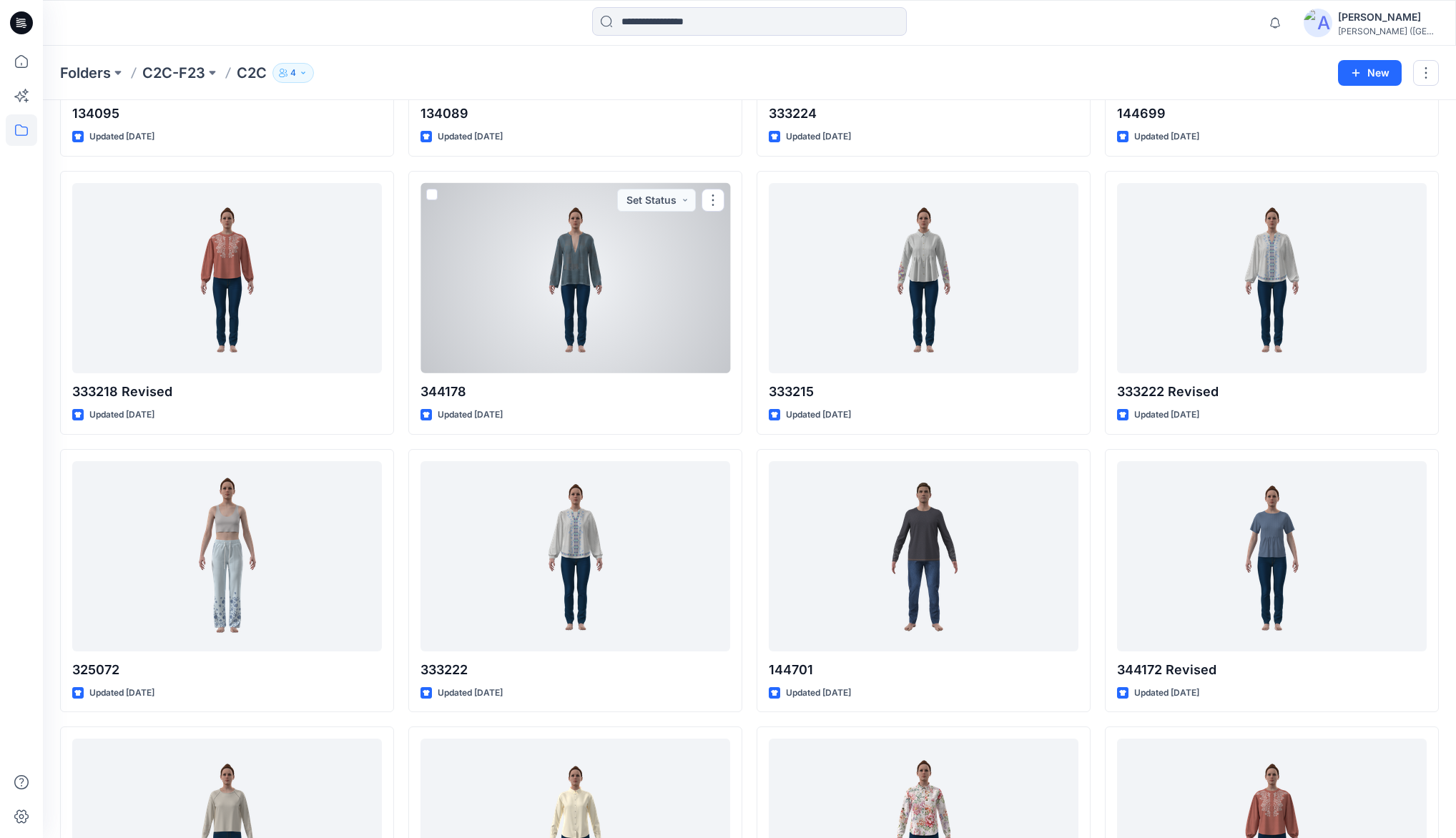
scroll to position [2219, 0]
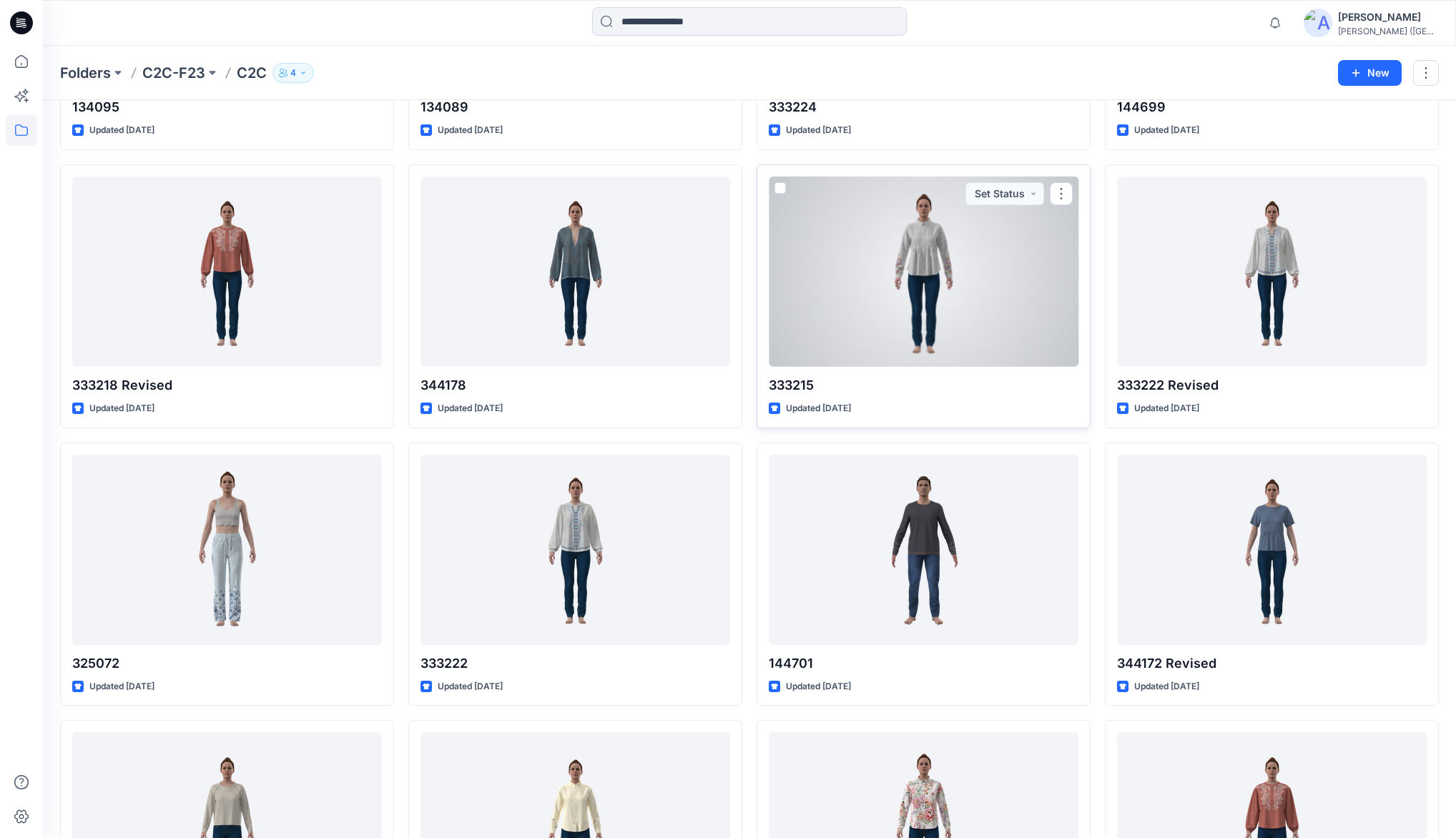
click at [914, 257] on div at bounding box center [923, 271] width 310 height 190
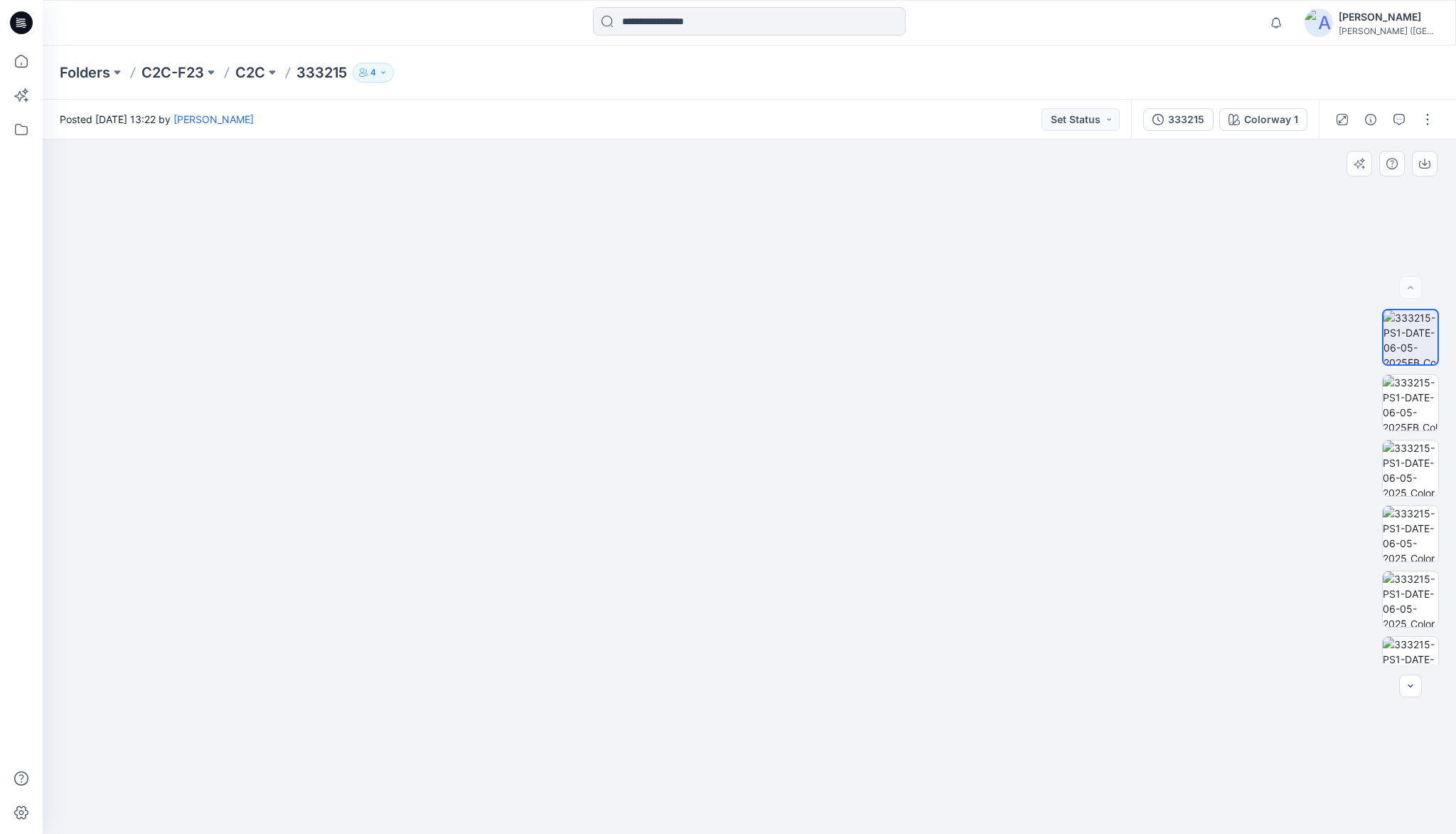
drag, startPoint x: 743, startPoint y: 447, endPoint x: 748, endPoint y: 415, distance: 32.4
drag, startPoint x: 734, startPoint y: 390, endPoint x: 717, endPoint y: 475, distance: 86.7
drag, startPoint x: 737, startPoint y: 468, endPoint x: 709, endPoint y: 420, distance: 55.6
drag, startPoint x: 714, startPoint y: 445, endPoint x: 708, endPoint y: 427, distance: 19.0
drag, startPoint x: 710, startPoint y: 477, endPoint x: 711, endPoint y: 493, distance: 16.0
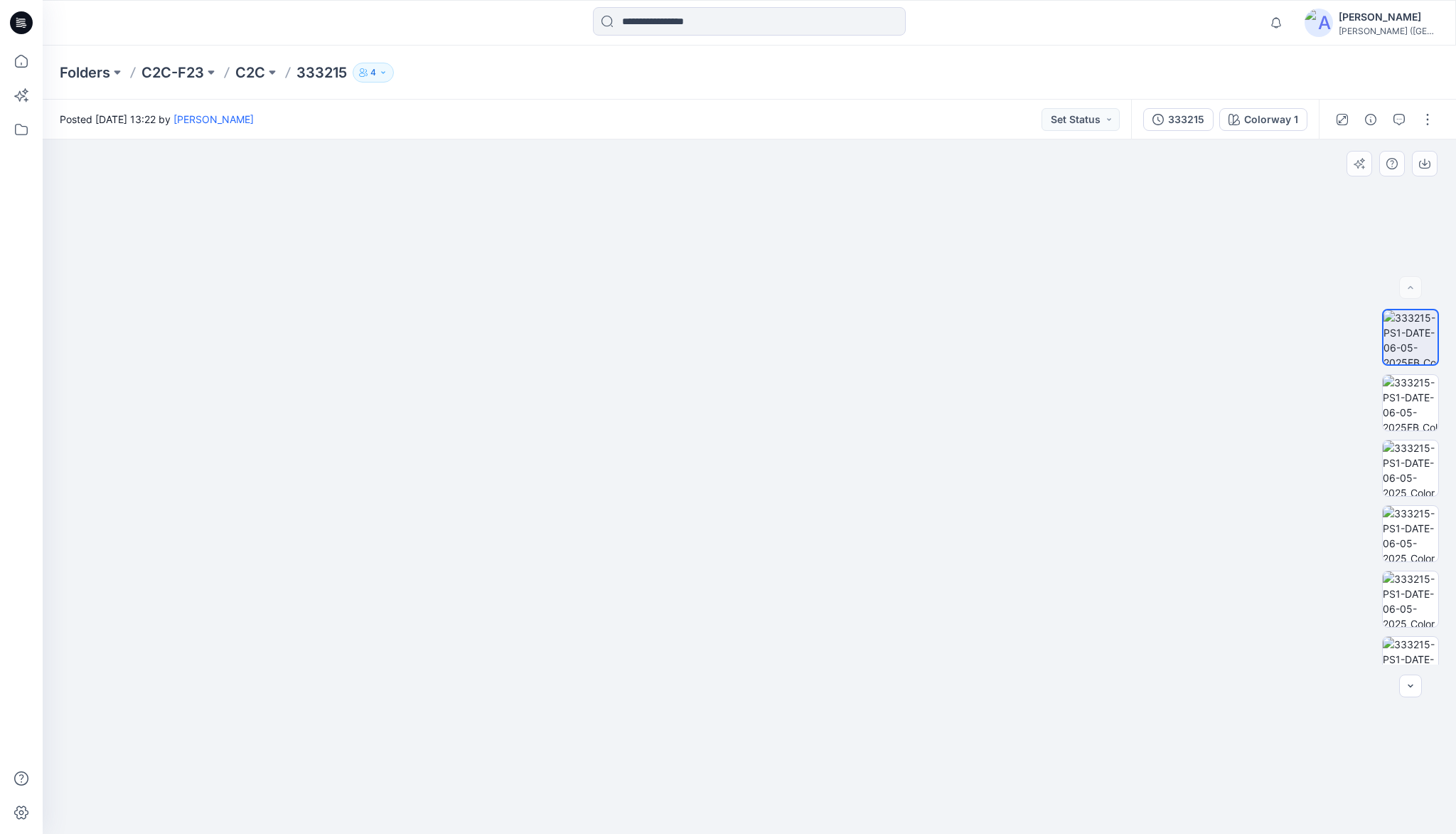
drag, startPoint x: 718, startPoint y: 470, endPoint x: 717, endPoint y: 493, distance: 23.0
drag, startPoint x: 711, startPoint y: 434, endPoint x: 743, endPoint y: 444, distance: 33.5
drag, startPoint x: 720, startPoint y: 432, endPoint x: 713, endPoint y: 419, distance: 14.8
drag, startPoint x: 717, startPoint y: 463, endPoint x: 715, endPoint y: 472, distance: 9.2
drag, startPoint x: 691, startPoint y: 470, endPoint x: 686, endPoint y: 482, distance: 13.0
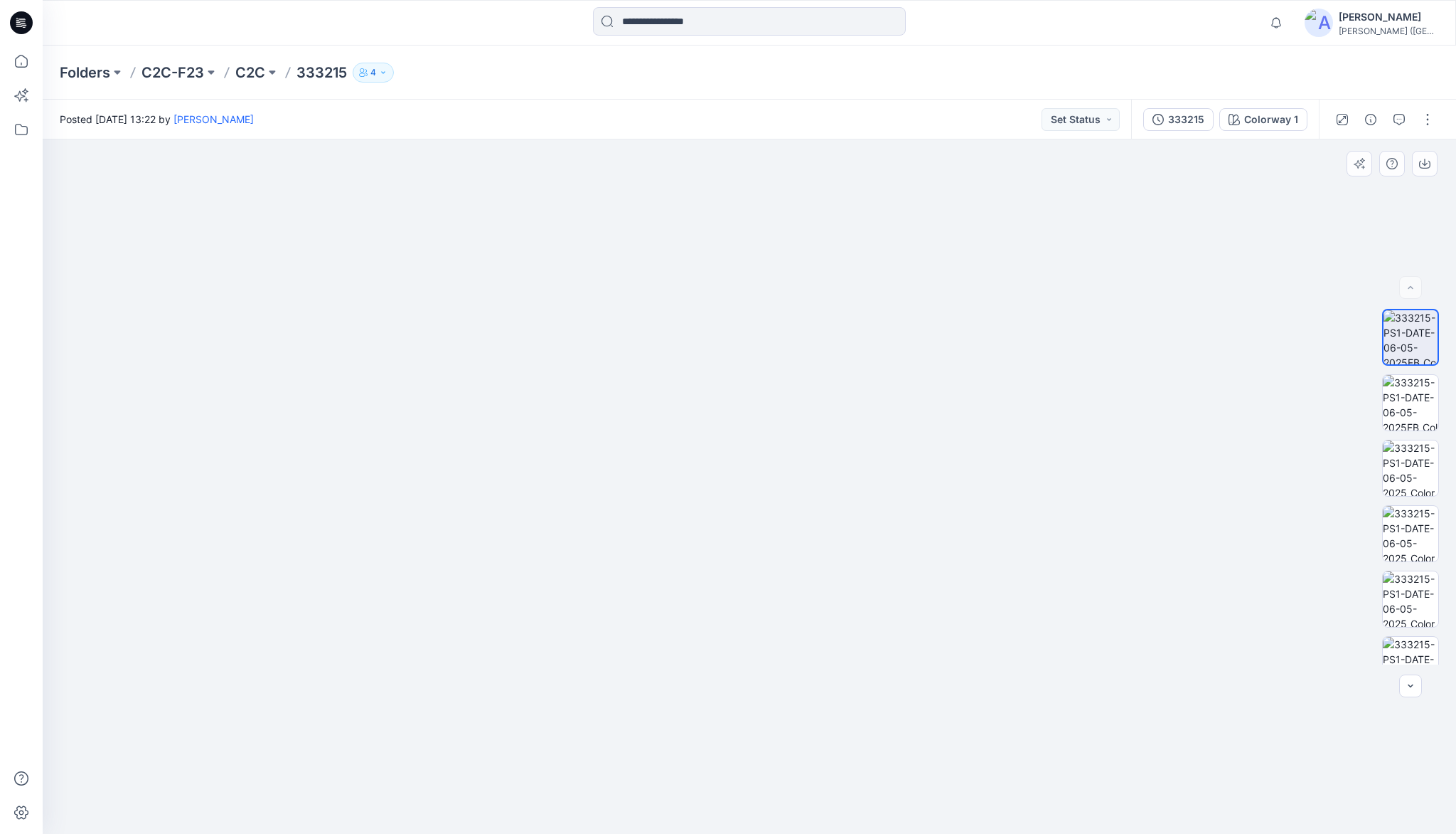
drag, startPoint x: 686, startPoint y: 482, endPoint x: 686, endPoint y: 456, distance: 26.0
drag, startPoint x: 694, startPoint y: 484, endPoint x: 691, endPoint y: 447, distance: 37.1
drag, startPoint x: 693, startPoint y: 483, endPoint x: 686, endPoint y: 460, distance: 24.0
drag, startPoint x: 697, startPoint y: 493, endPoint x: 682, endPoint y: 456, distance: 39.9
drag, startPoint x: 680, startPoint y: 454, endPoint x: 679, endPoint y: 488, distance: 34.0
